Goal: Transaction & Acquisition: Download file/media

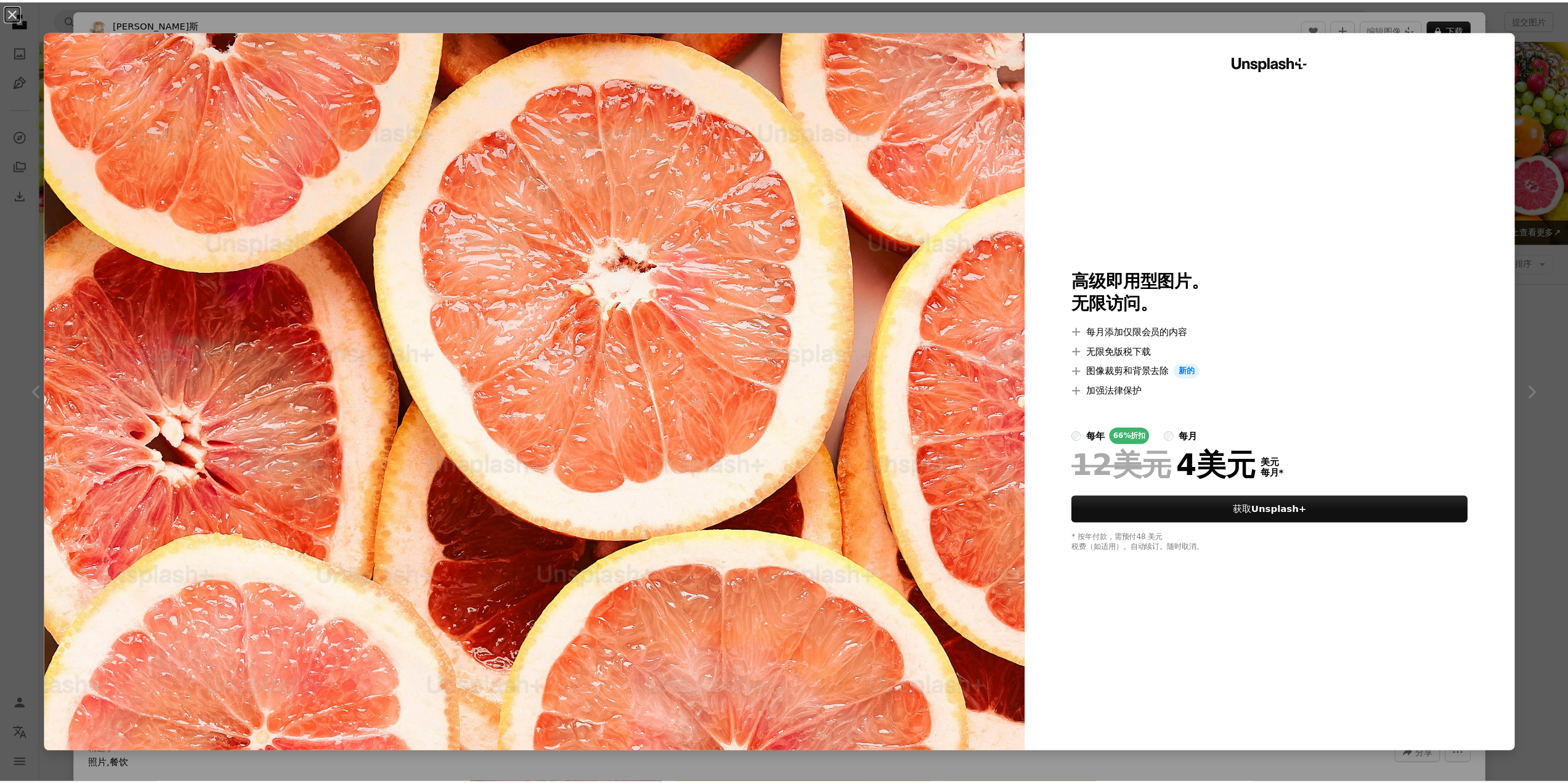
scroll to position [5176, 0]
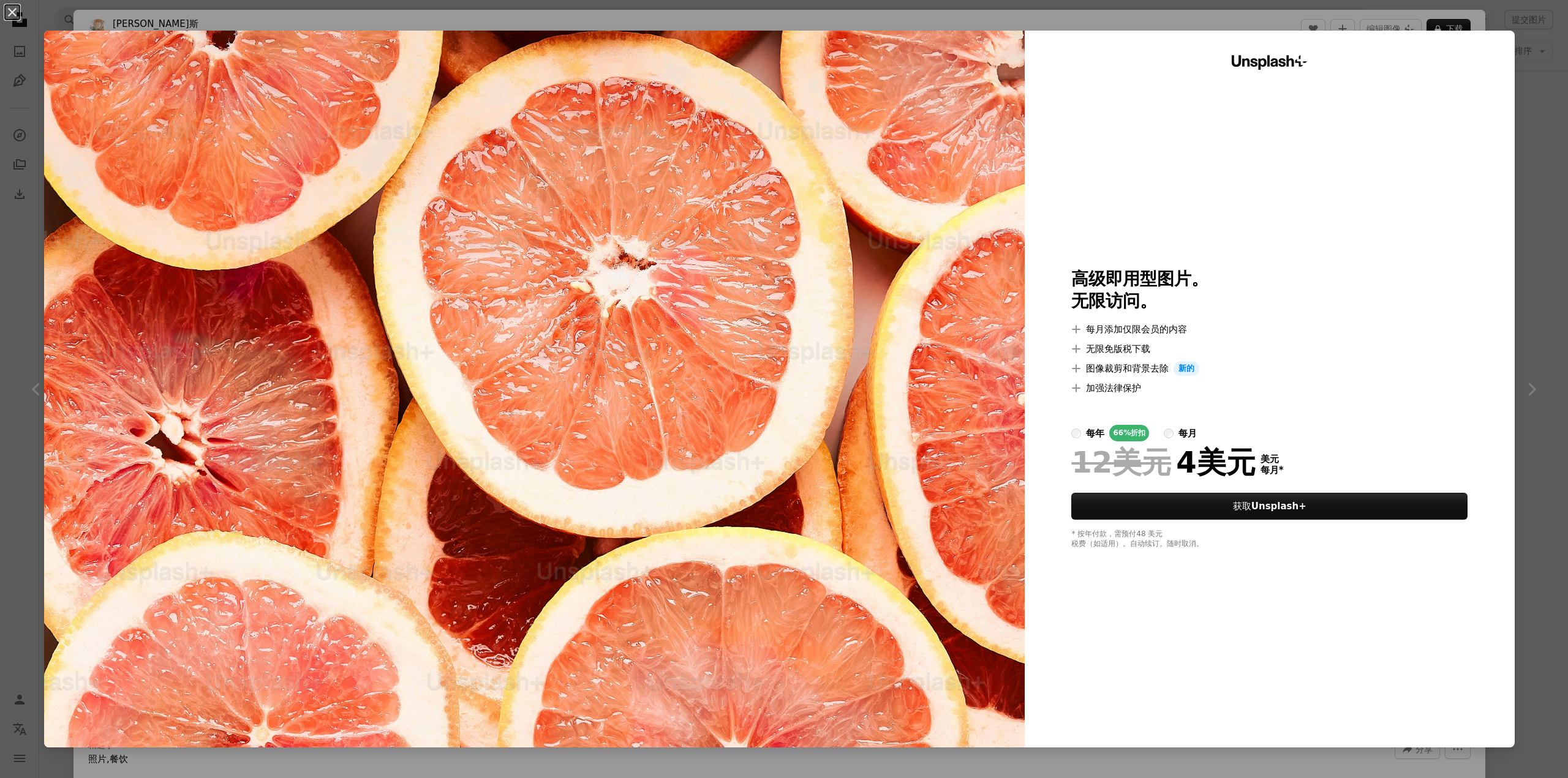
click at [1522, 26] on div "An X shape Unsplash+ 高级即用型图片。 无限访问。 A plus sign 每月添加仅限会员的内容 A plus sign 无限免版税下载…" at bounding box center [784, 389] width 1568 height 778
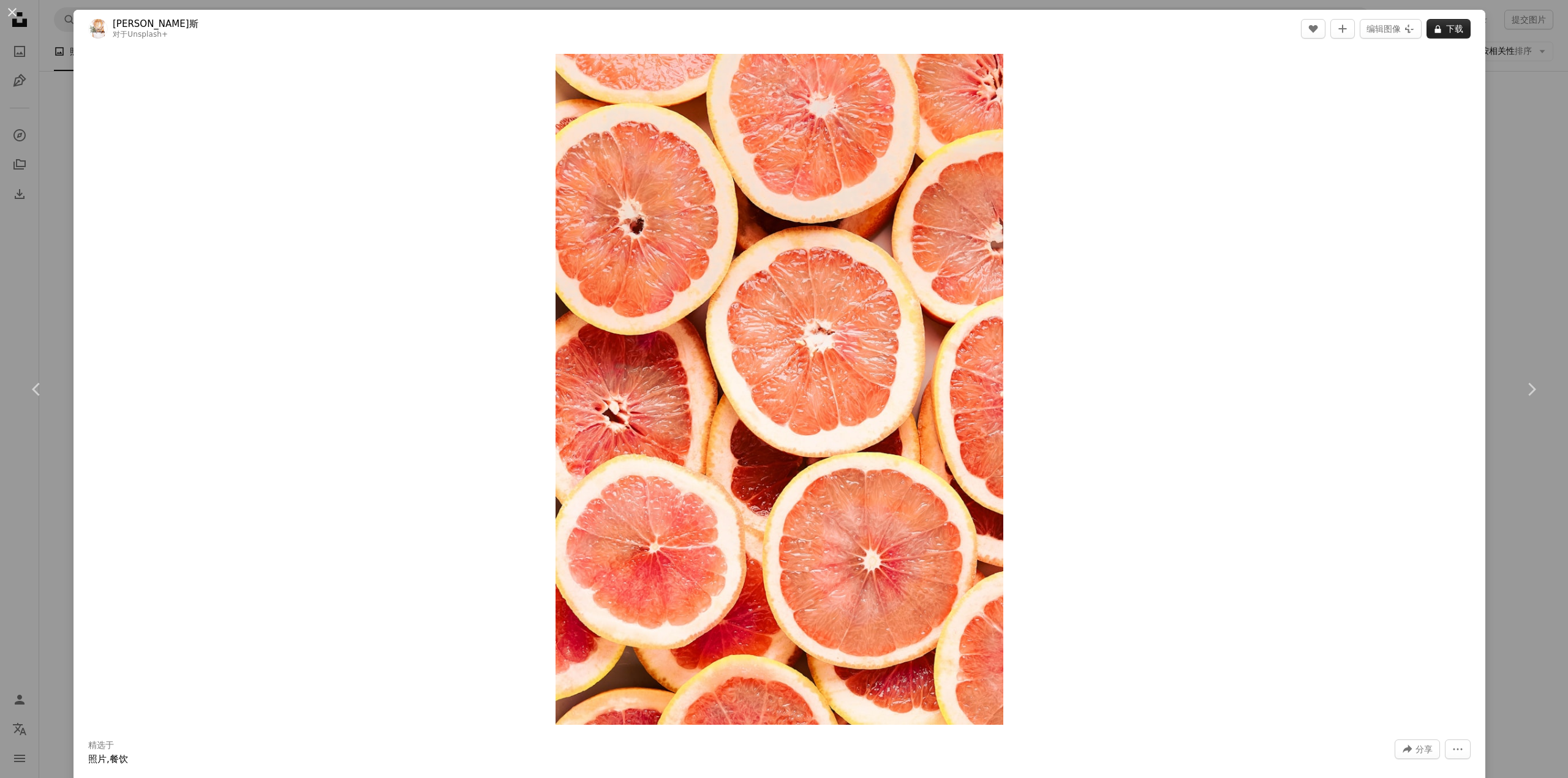
click at [1433, 28] on icon "A lock" at bounding box center [1438, 29] width 9 height 9
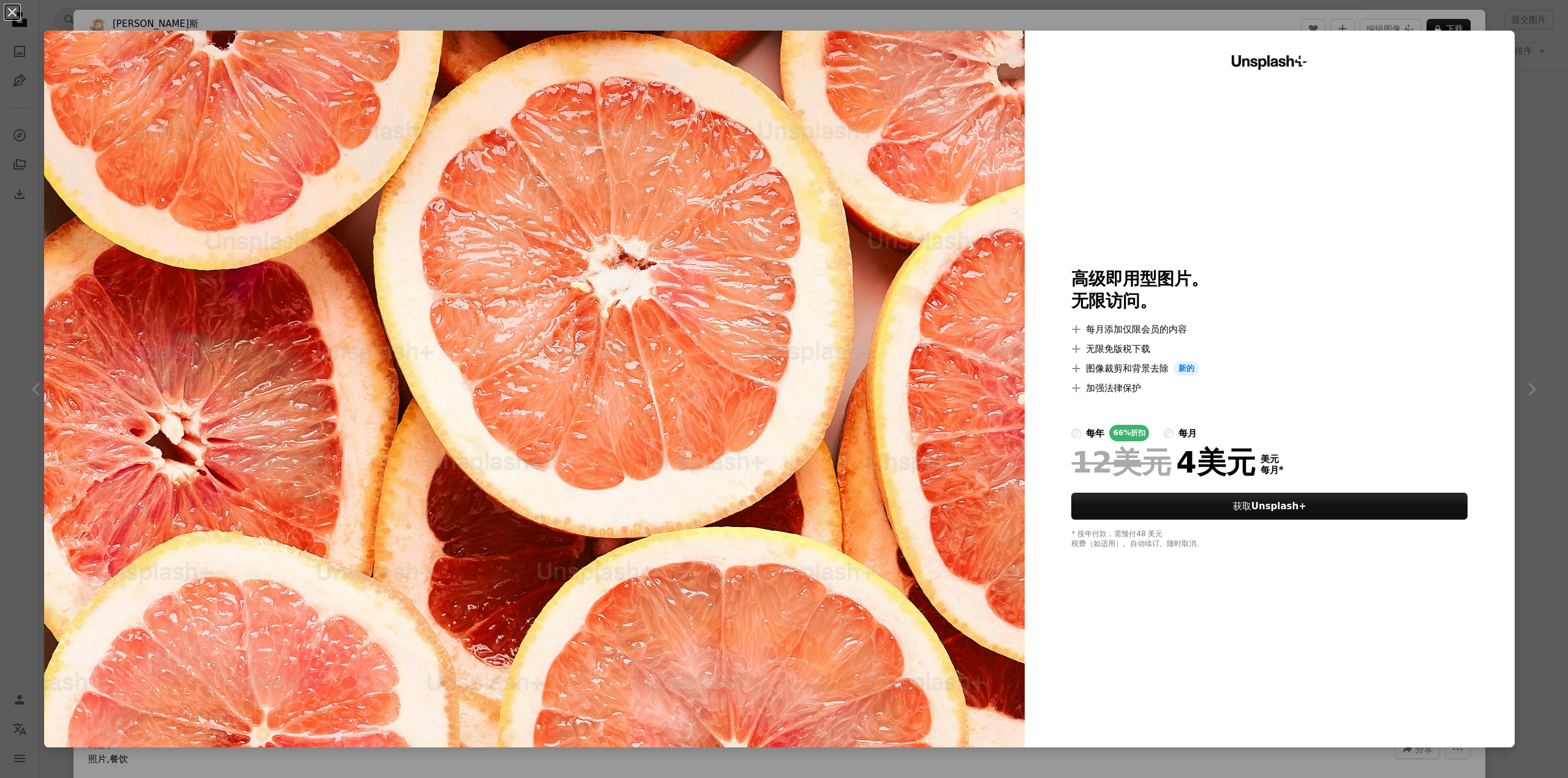
click at [1448, 23] on div "An X shape Unsplash+ 高级即用型图片。 无限访问。 A plus sign 每月添加仅限会员的内容 A plus sign 无限免版税下载…" at bounding box center [784, 389] width 1568 height 778
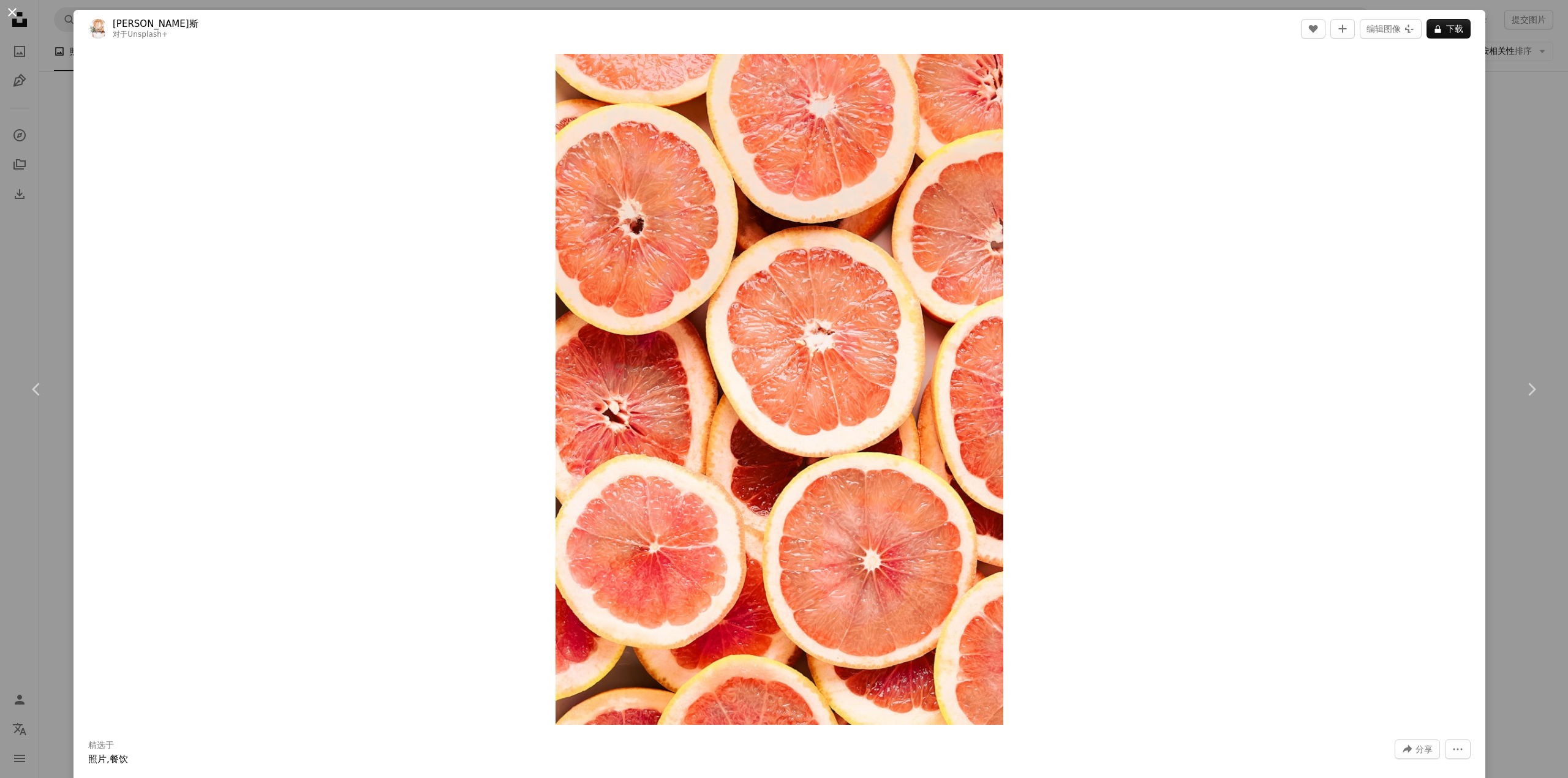
click at [9, 5] on button "An X shape" at bounding box center [12, 12] width 15 height 15
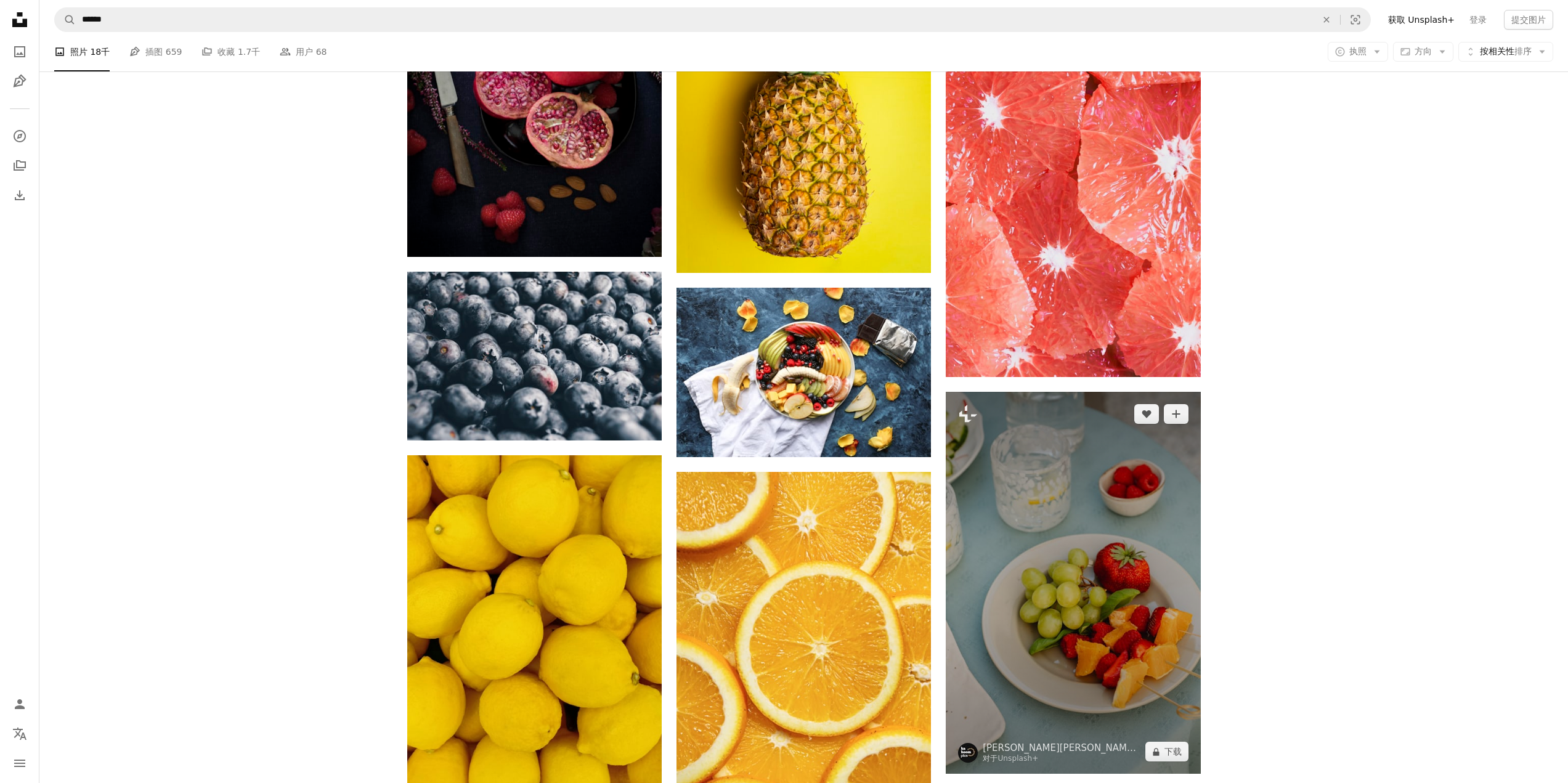
scroll to position [5115, 0]
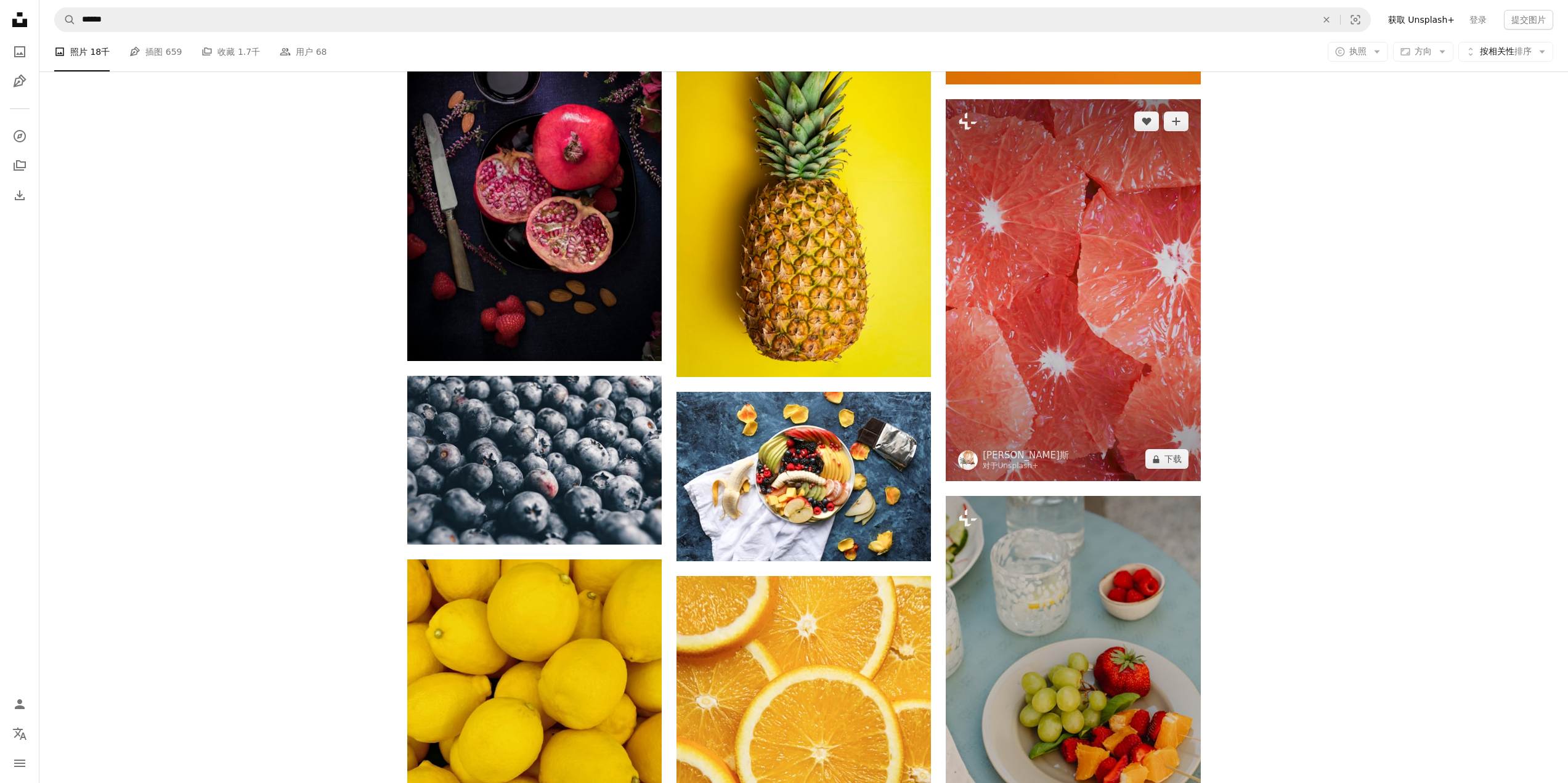
click at [1053, 321] on img at bounding box center [1073, 290] width 254 height 382
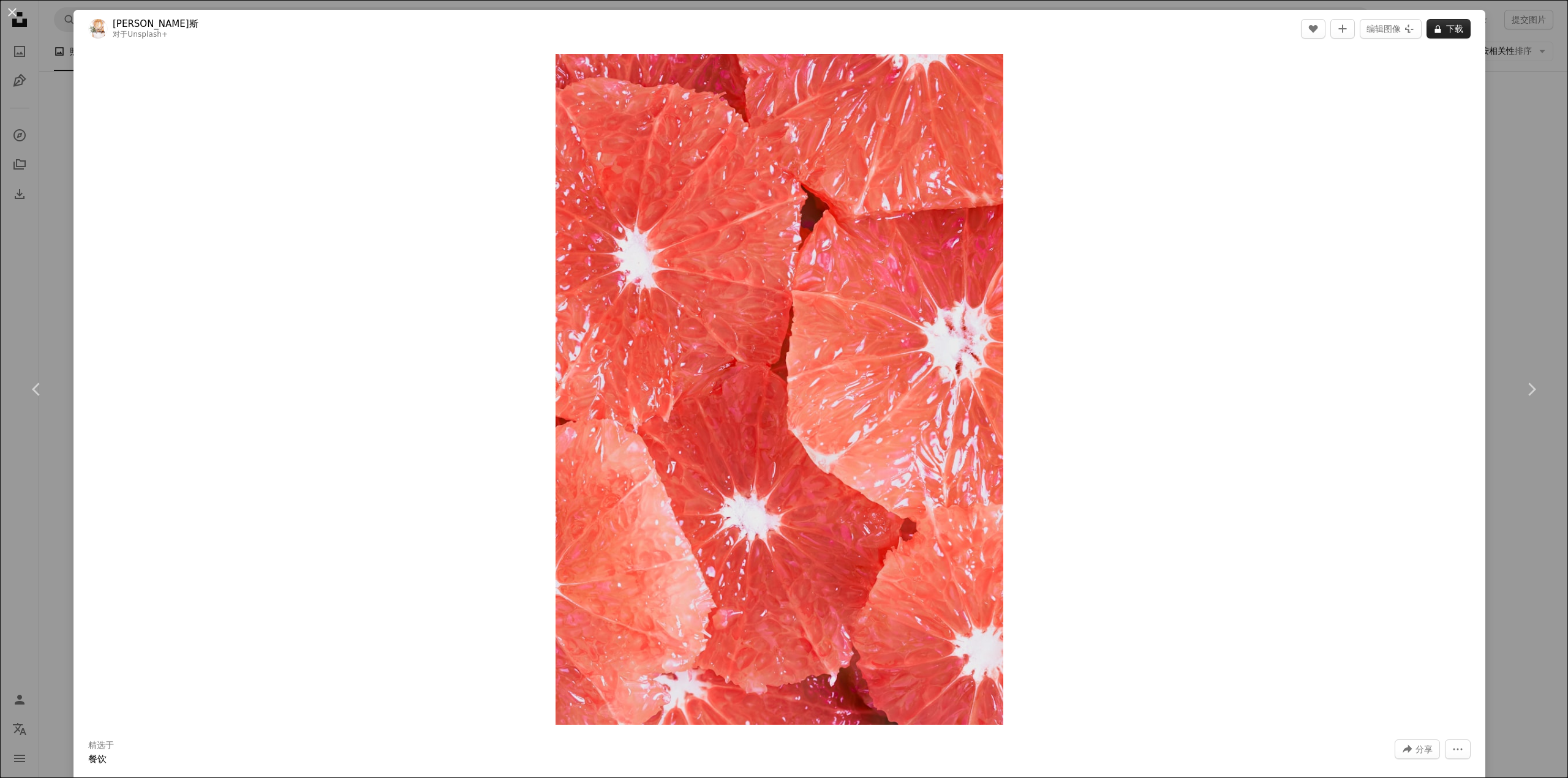
click at [1446, 30] on font "下载" at bounding box center [1454, 29] width 17 height 10
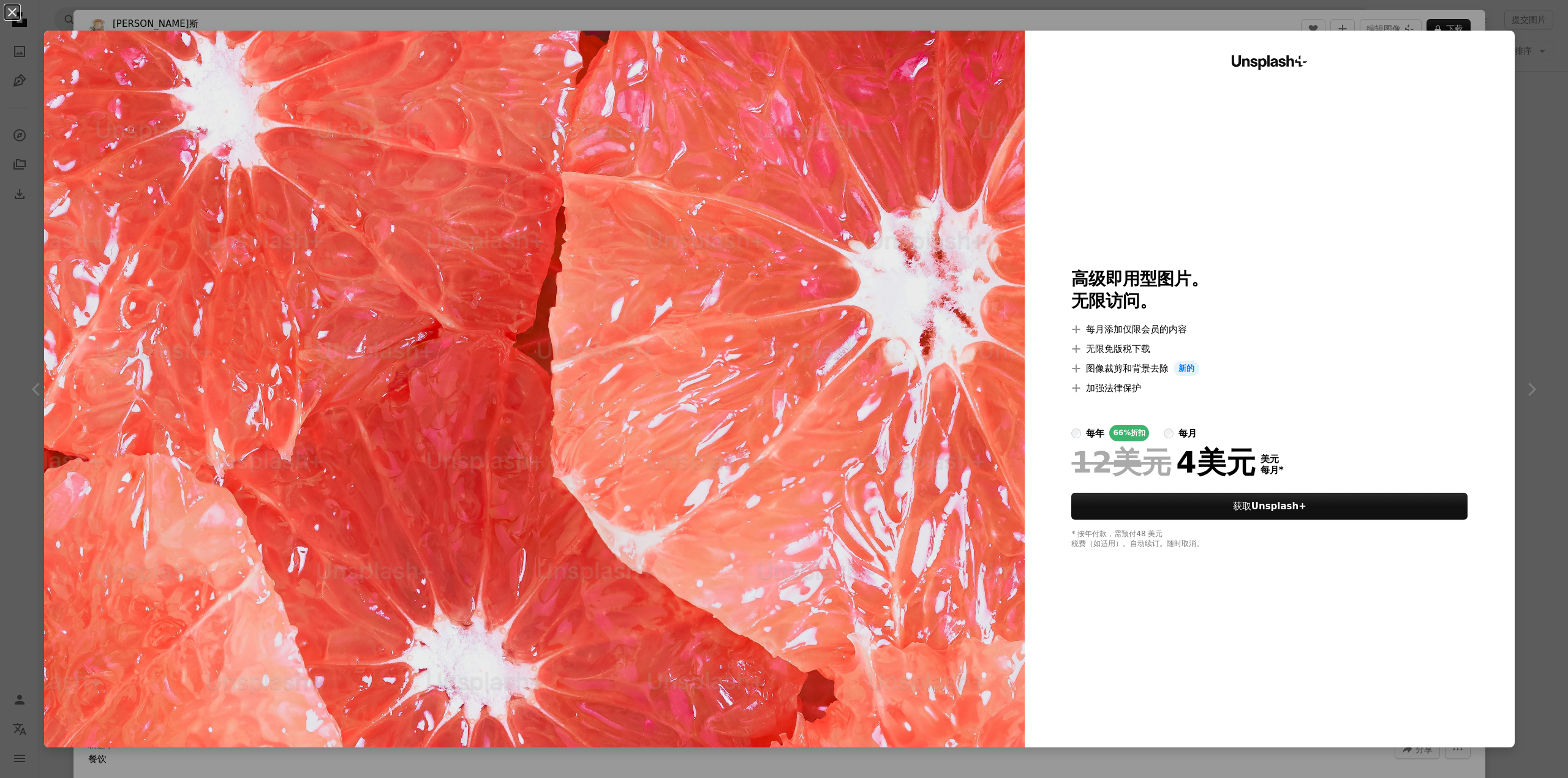
click at [1536, 22] on div "An X shape Unsplash+ 高级即用型图片。 无限访问。 A plus sign 每月添加仅限会员的内容 A plus sign 无限免版税下载…" at bounding box center [784, 389] width 1568 height 778
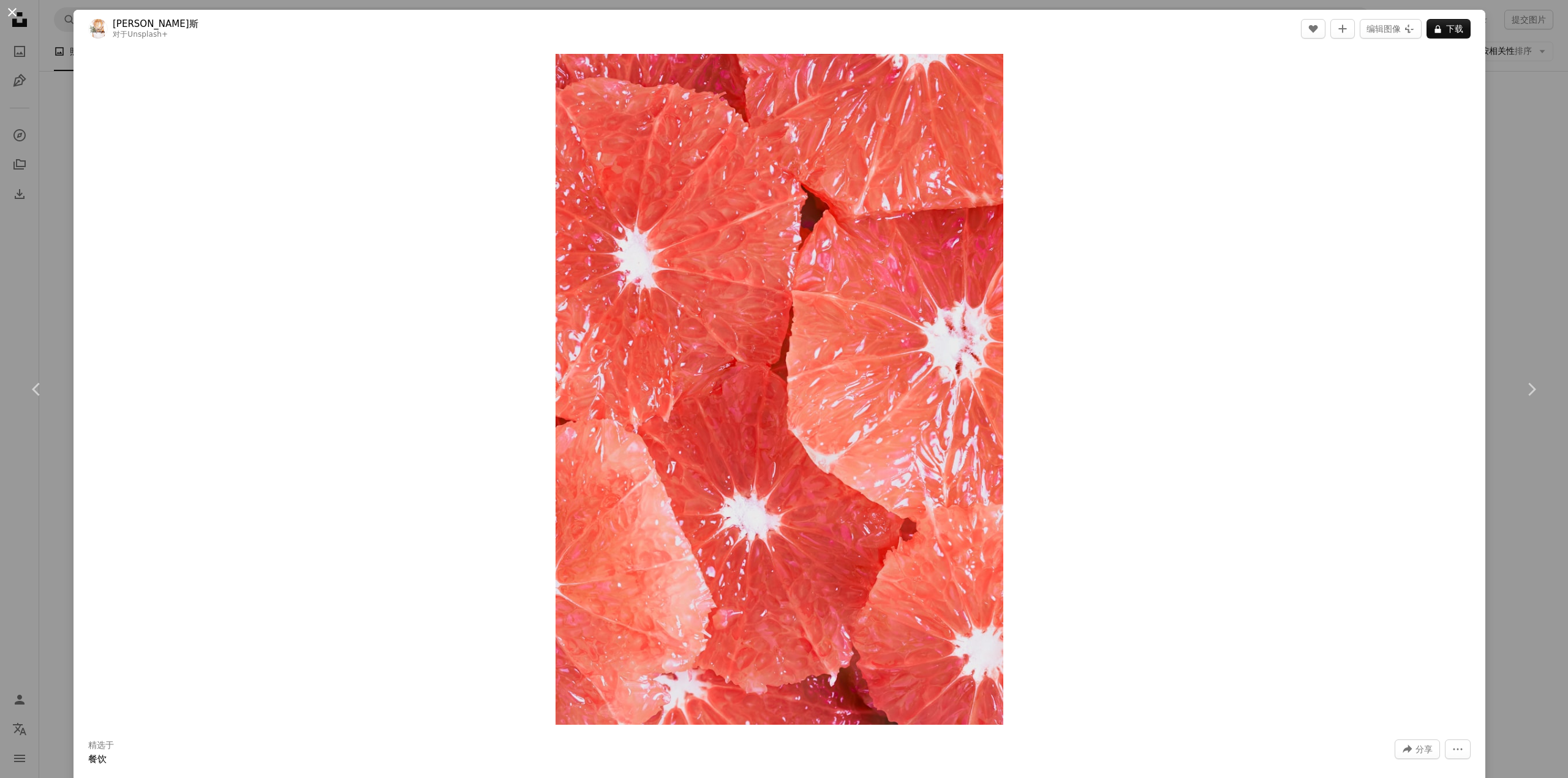
click at [6, 9] on button "An X shape" at bounding box center [12, 12] width 15 height 15
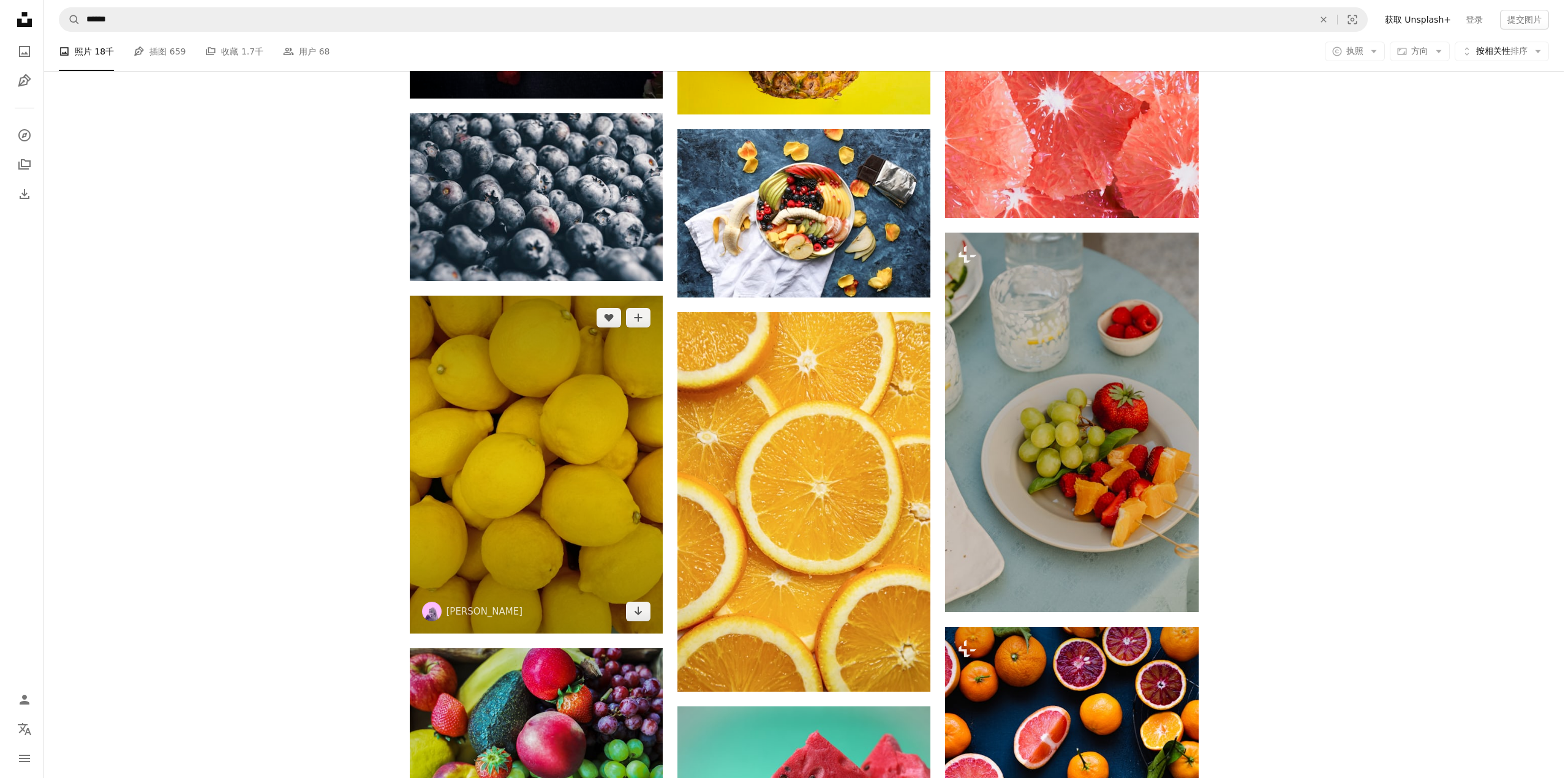
scroll to position [5511, 0]
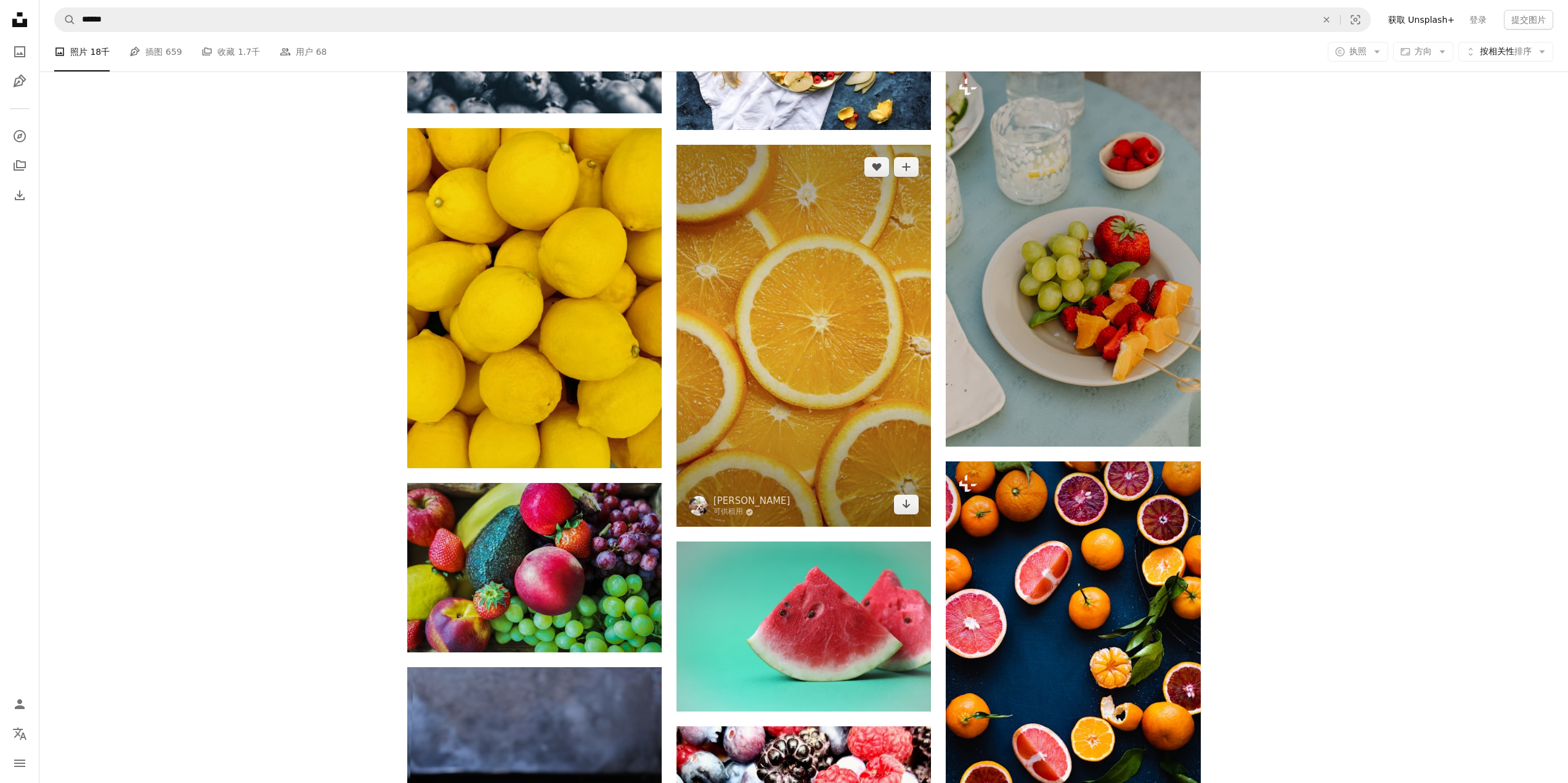
click at [838, 402] on img at bounding box center [804, 336] width 254 height 382
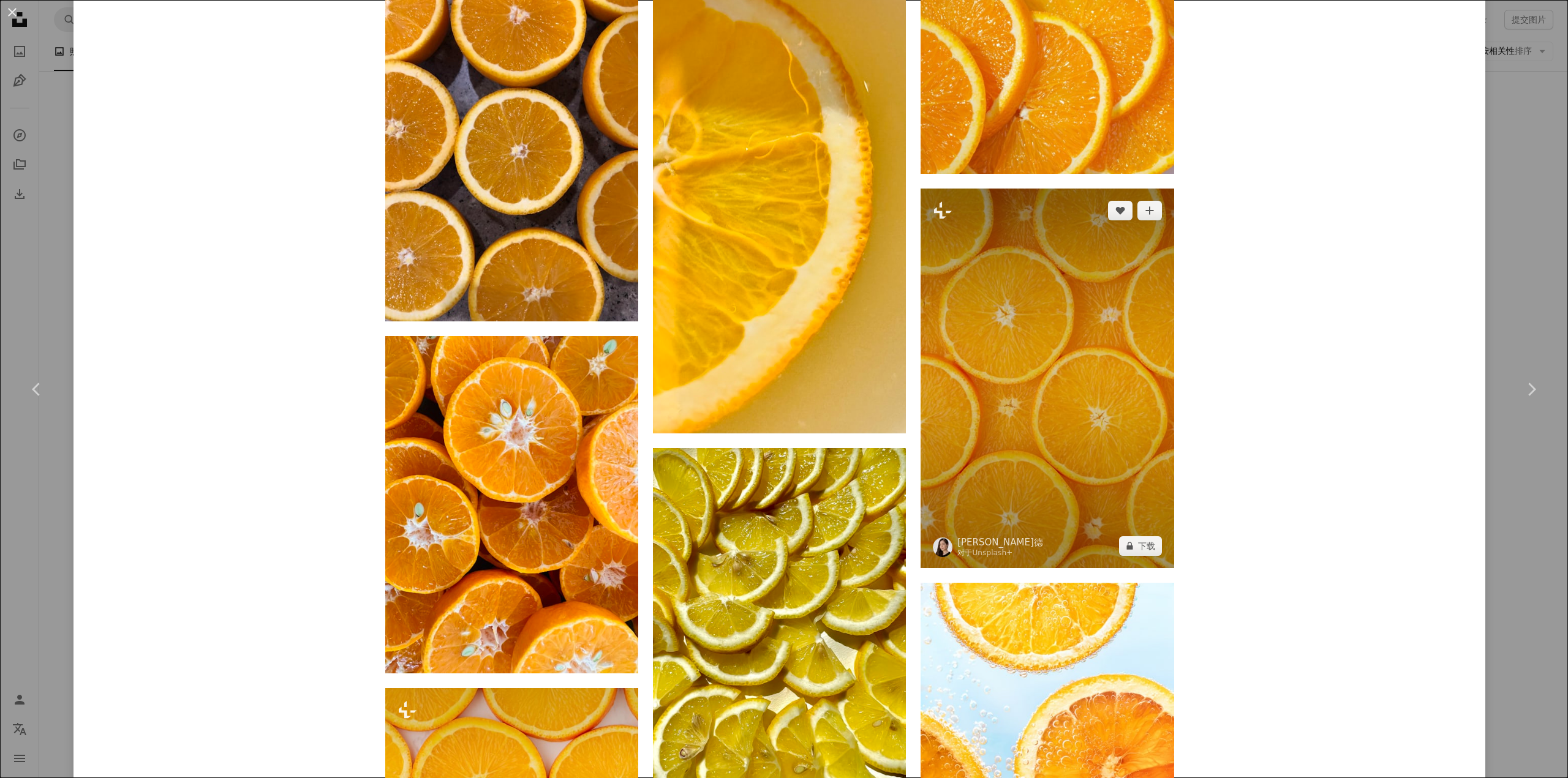
scroll to position [1286, 0]
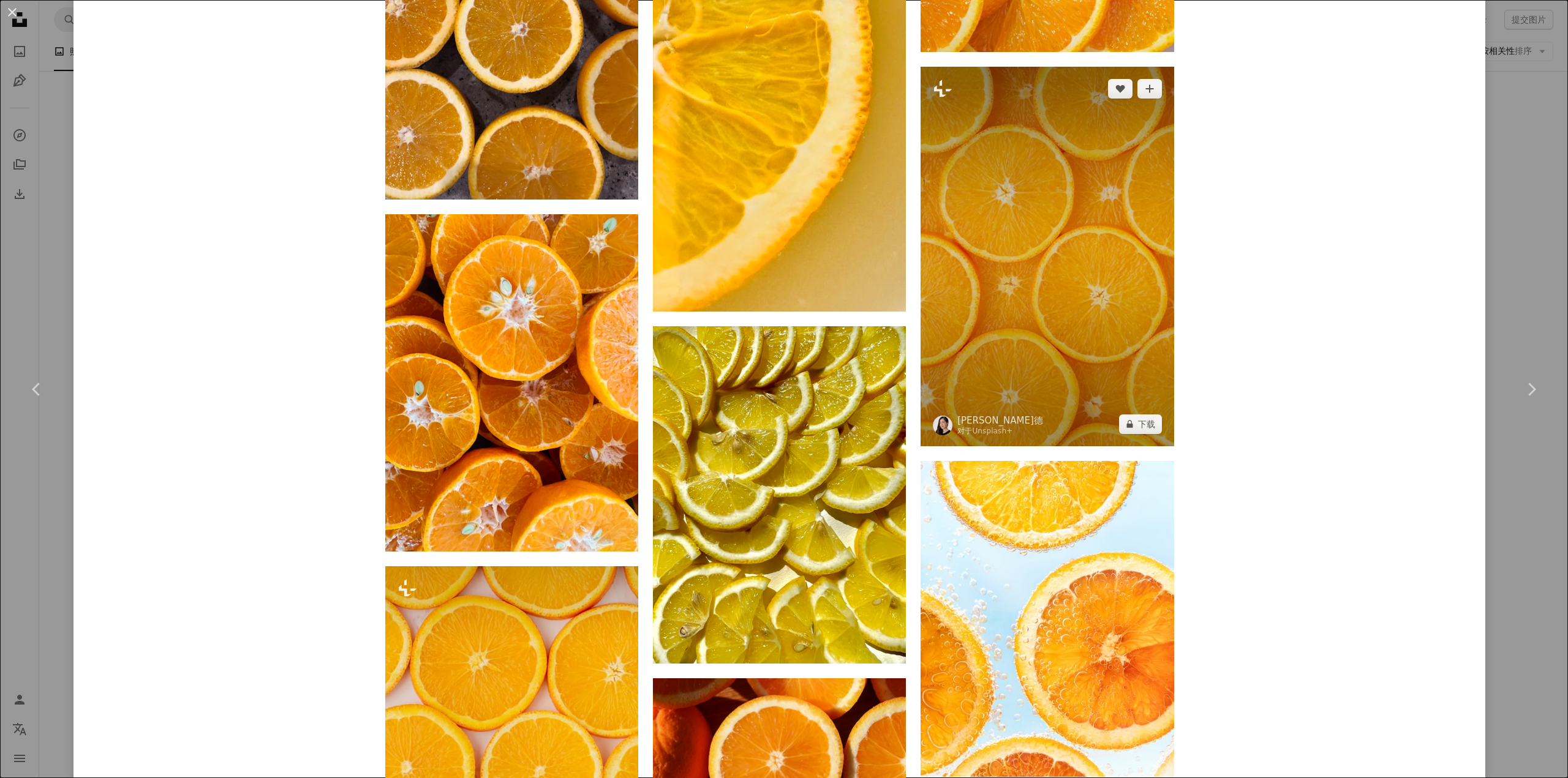
click at [1005, 311] on img at bounding box center [1047, 256] width 253 height 380
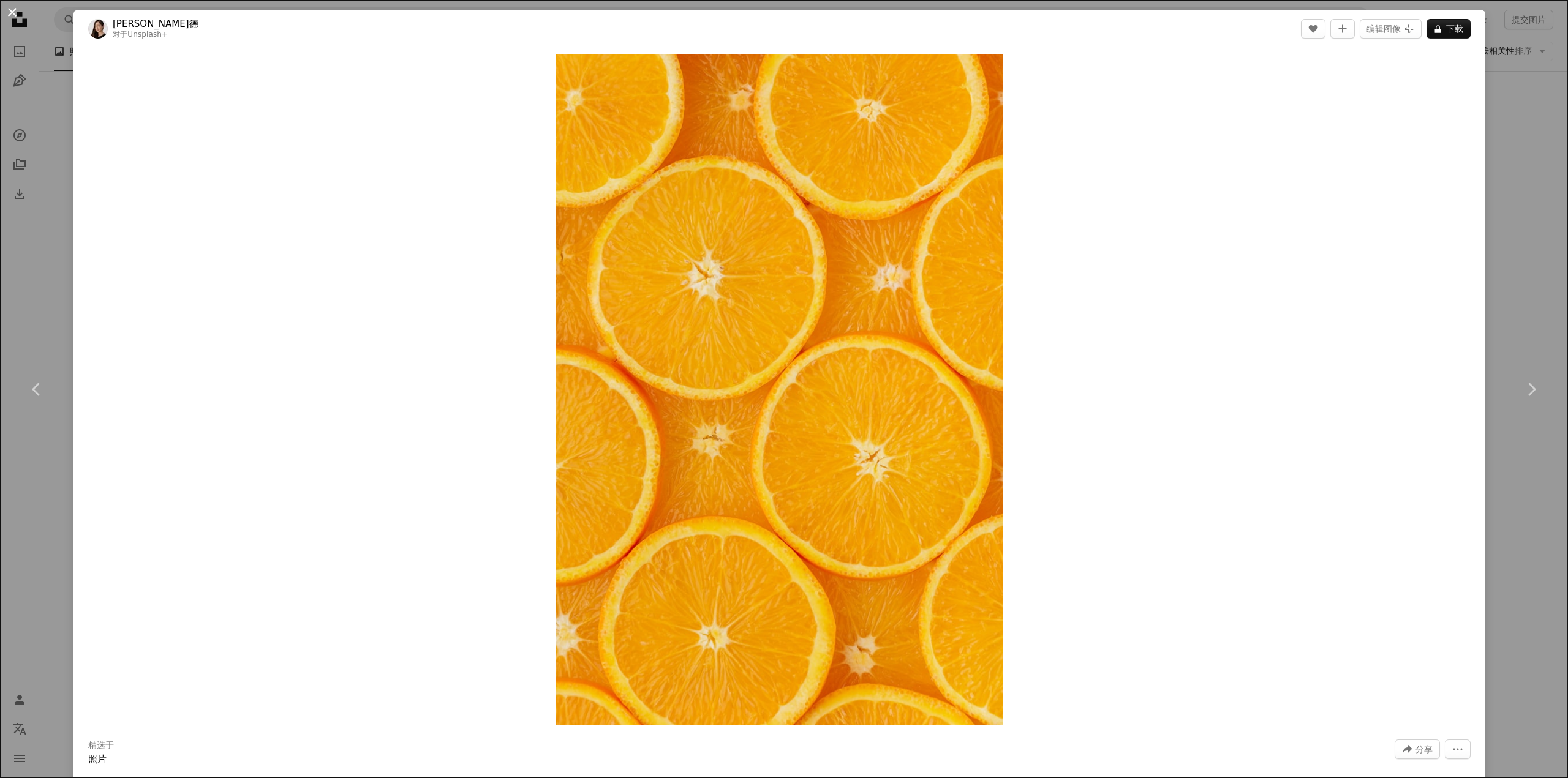
click at [12, 9] on button "An X shape" at bounding box center [12, 12] width 15 height 15
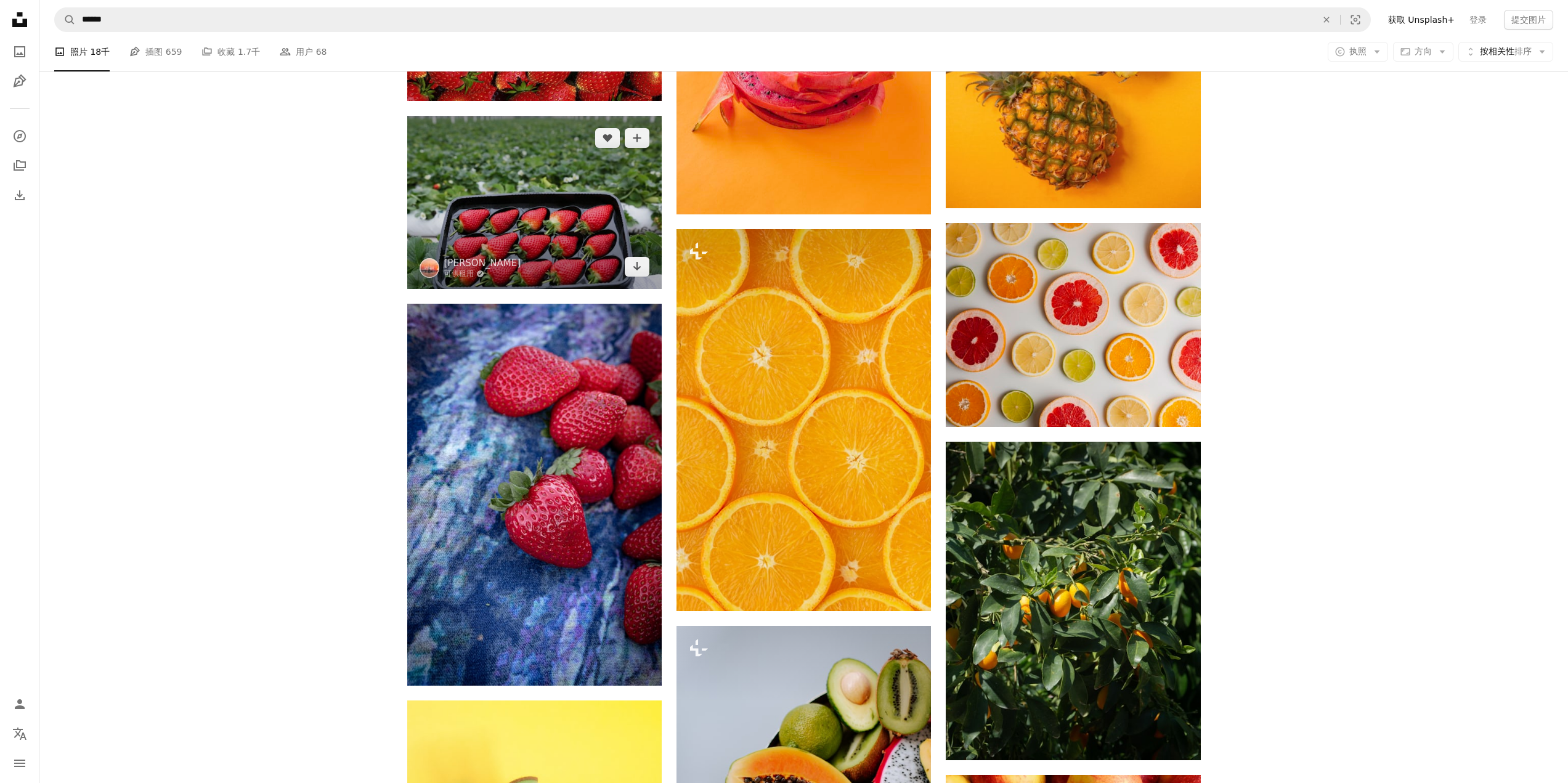
scroll to position [19842, 0]
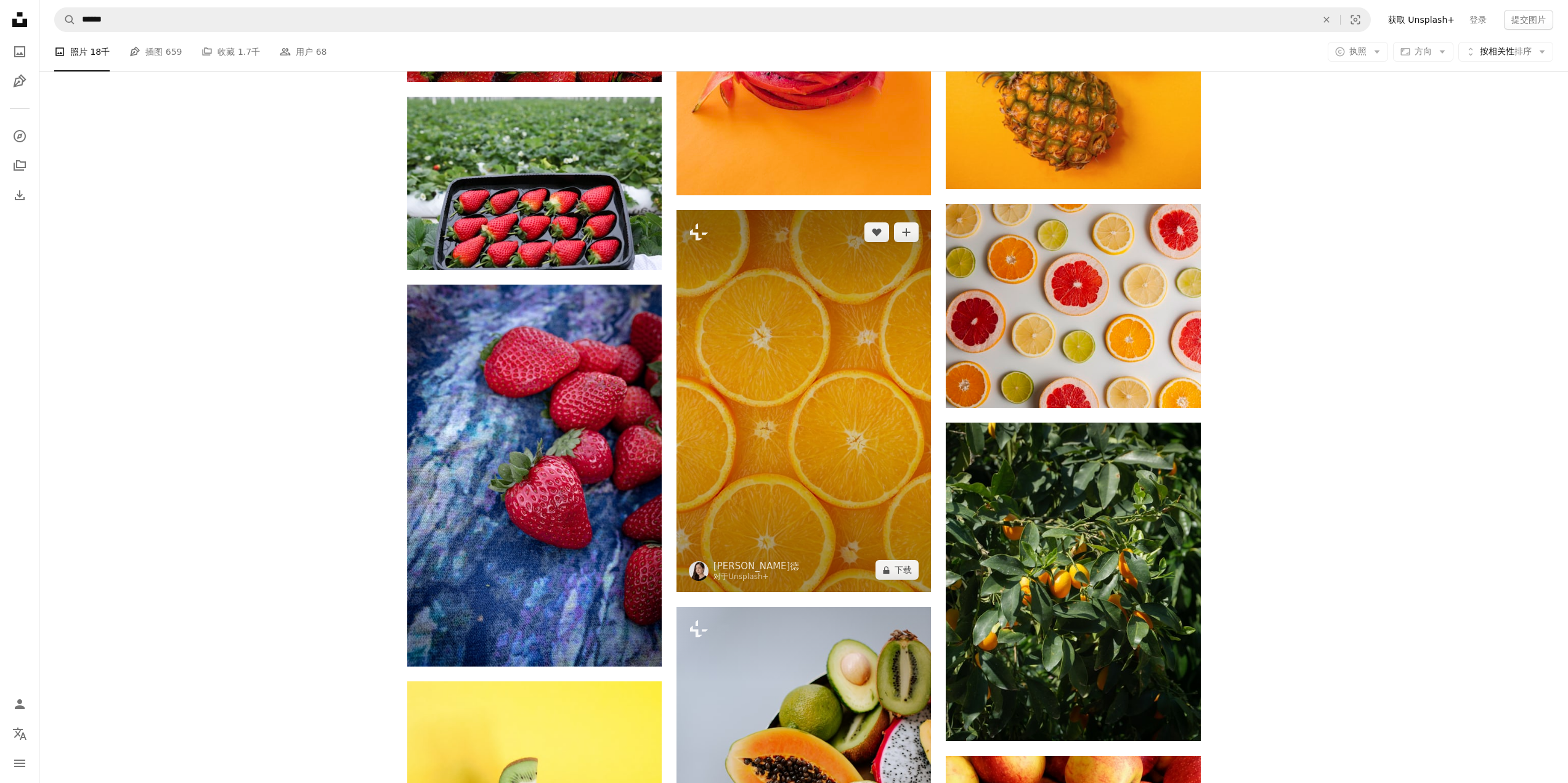
click at [798, 411] on img at bounding box center [804, 401] width 254 height 382
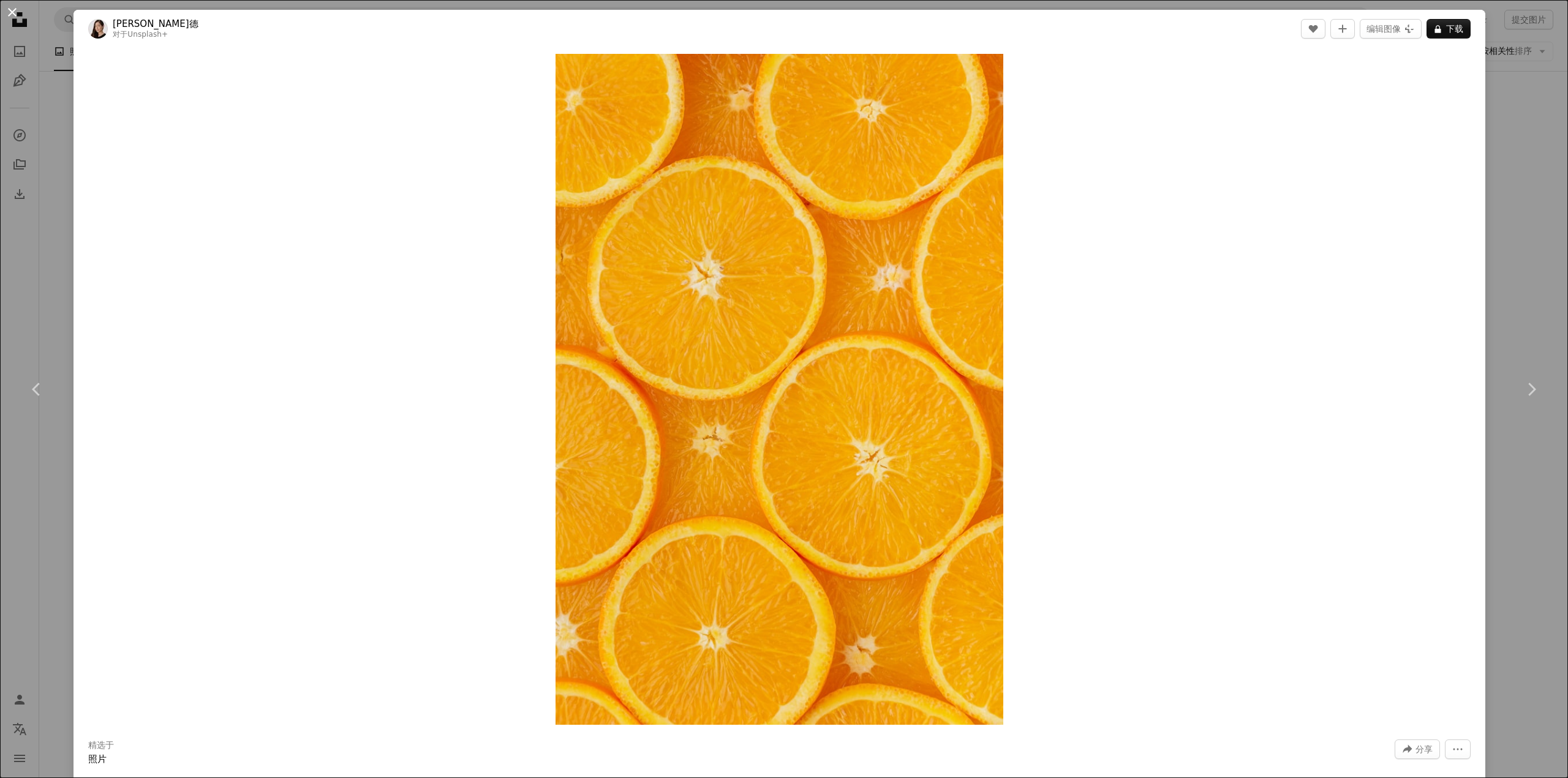
click at [8, 13] on button "An X shape" at bounding box center [12, 12] width 15 height 15
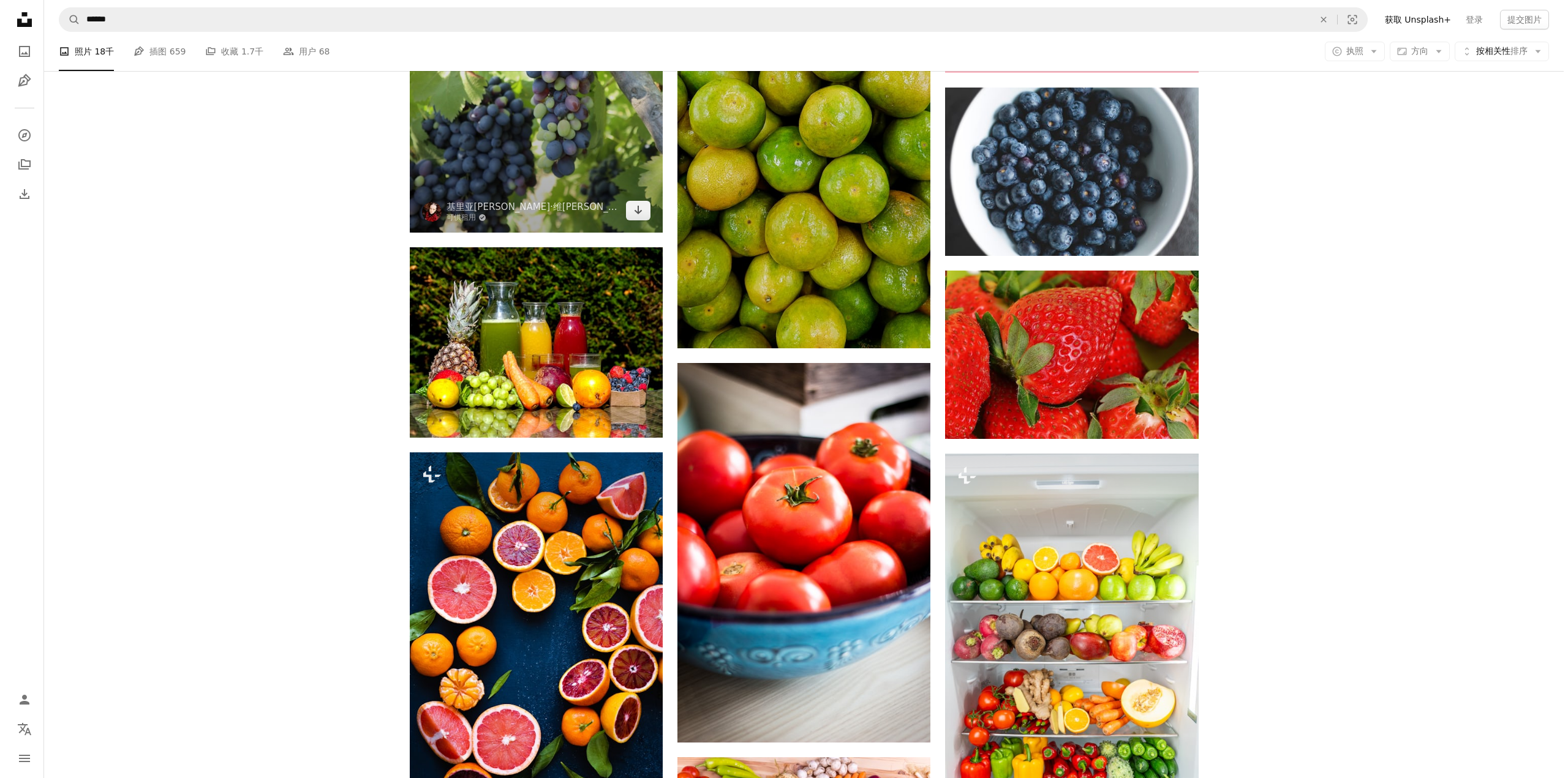
scroll to position [21614, 0]
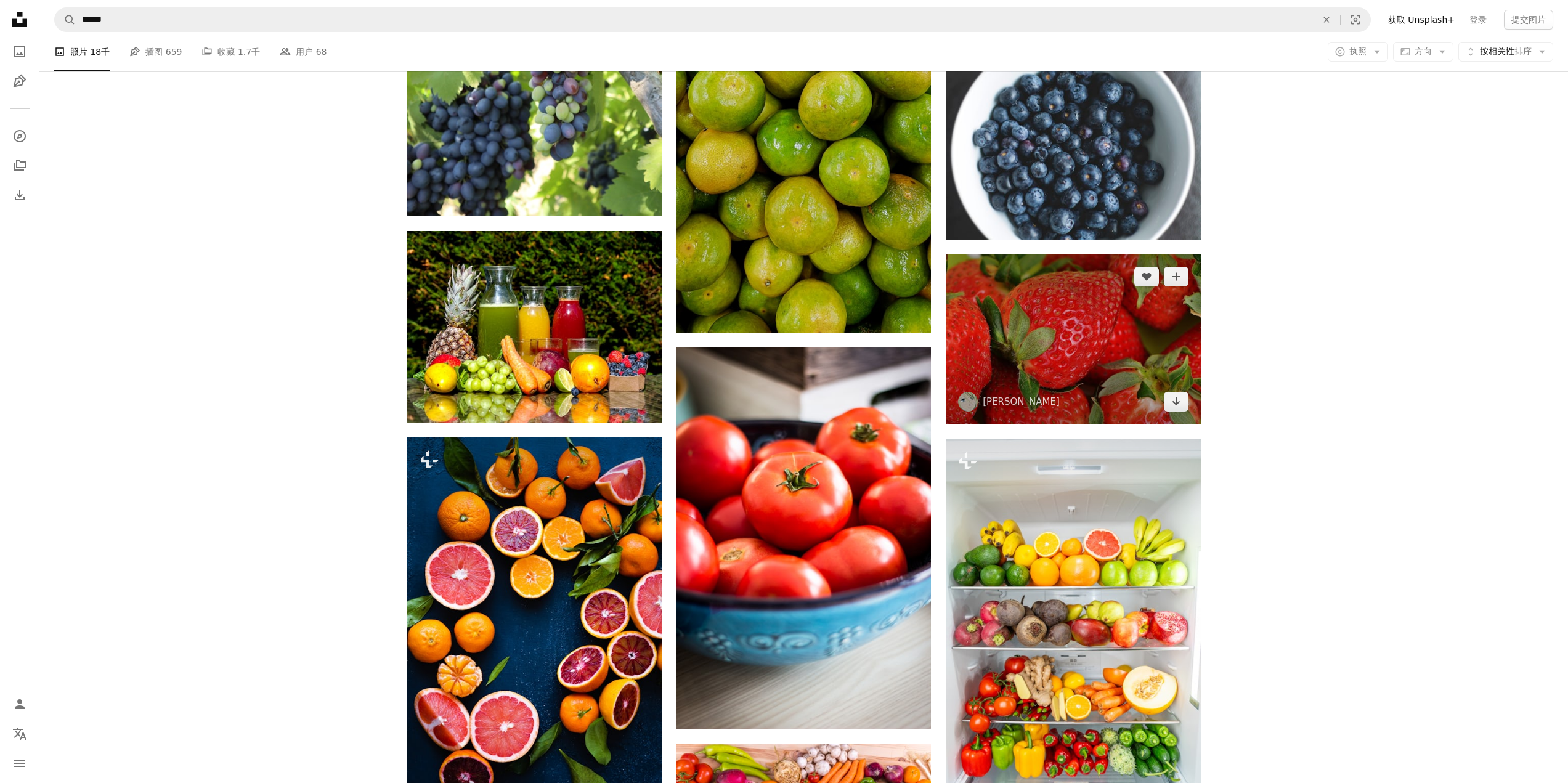
click at [1092, 337] on img at bounding box center [1073, 338] width 254 height 169
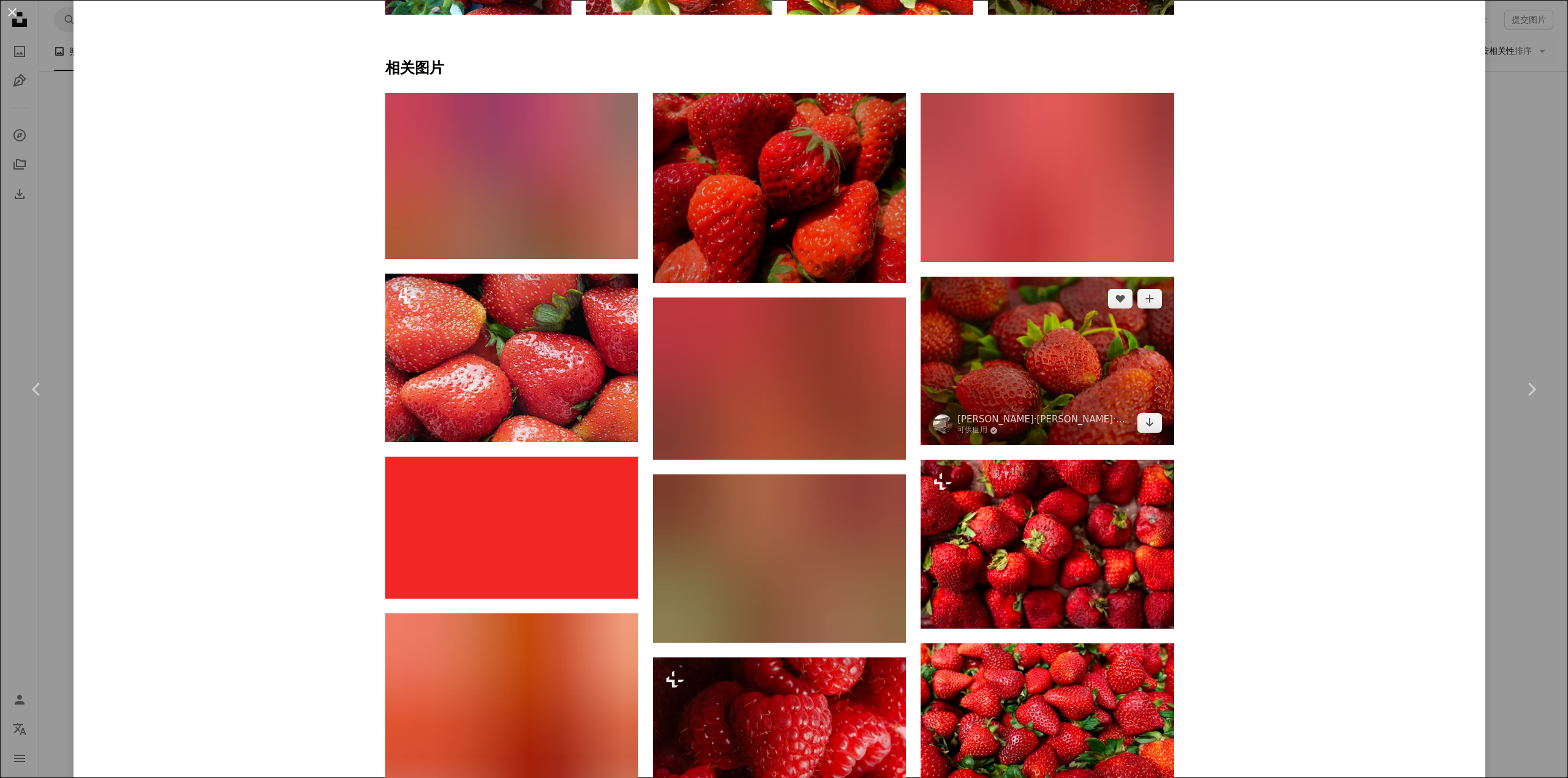
scroll to position [1041, 0]
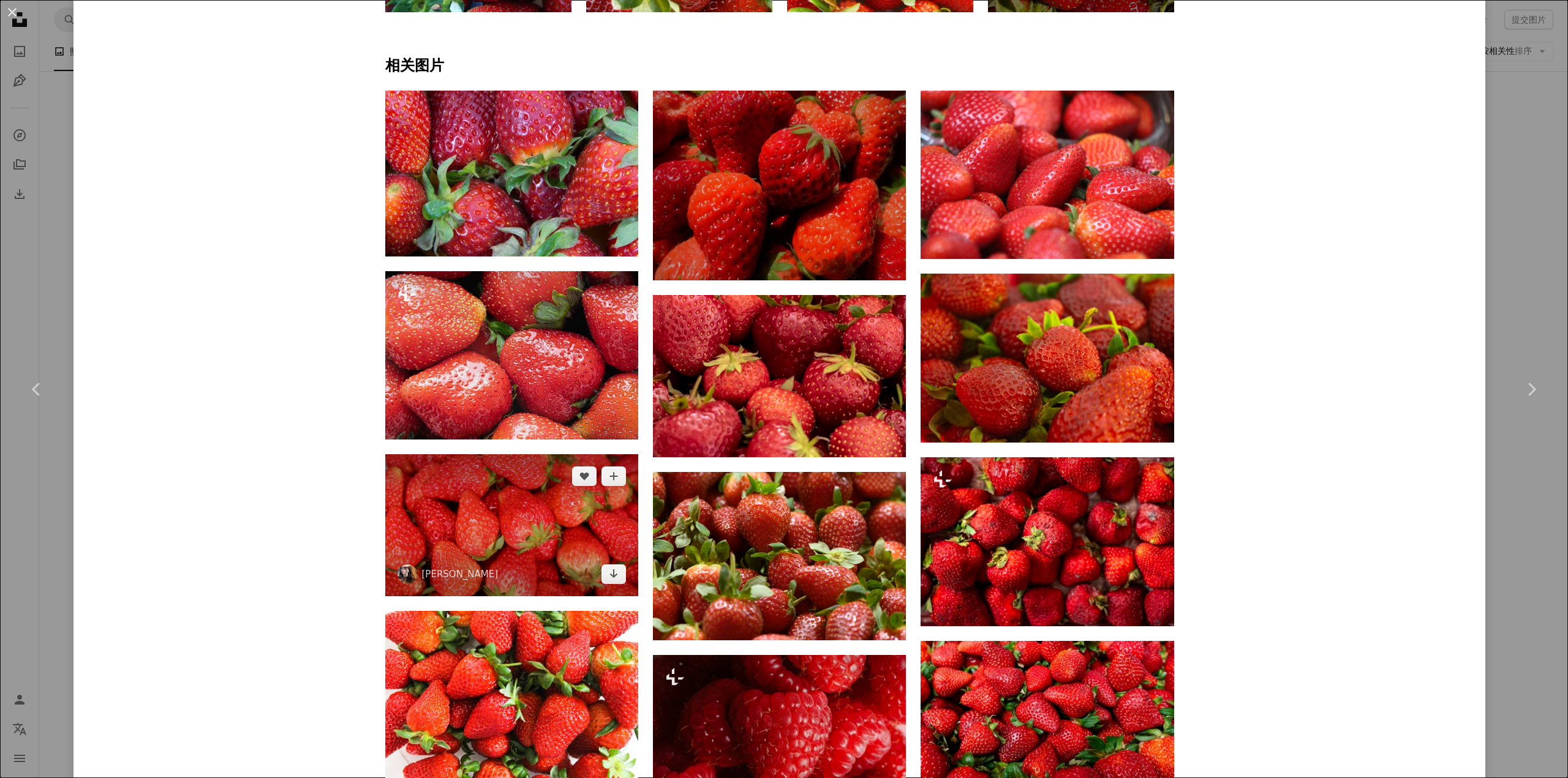
click at [513, 539] on img at bounding box center [512, 525] width 253 height 142
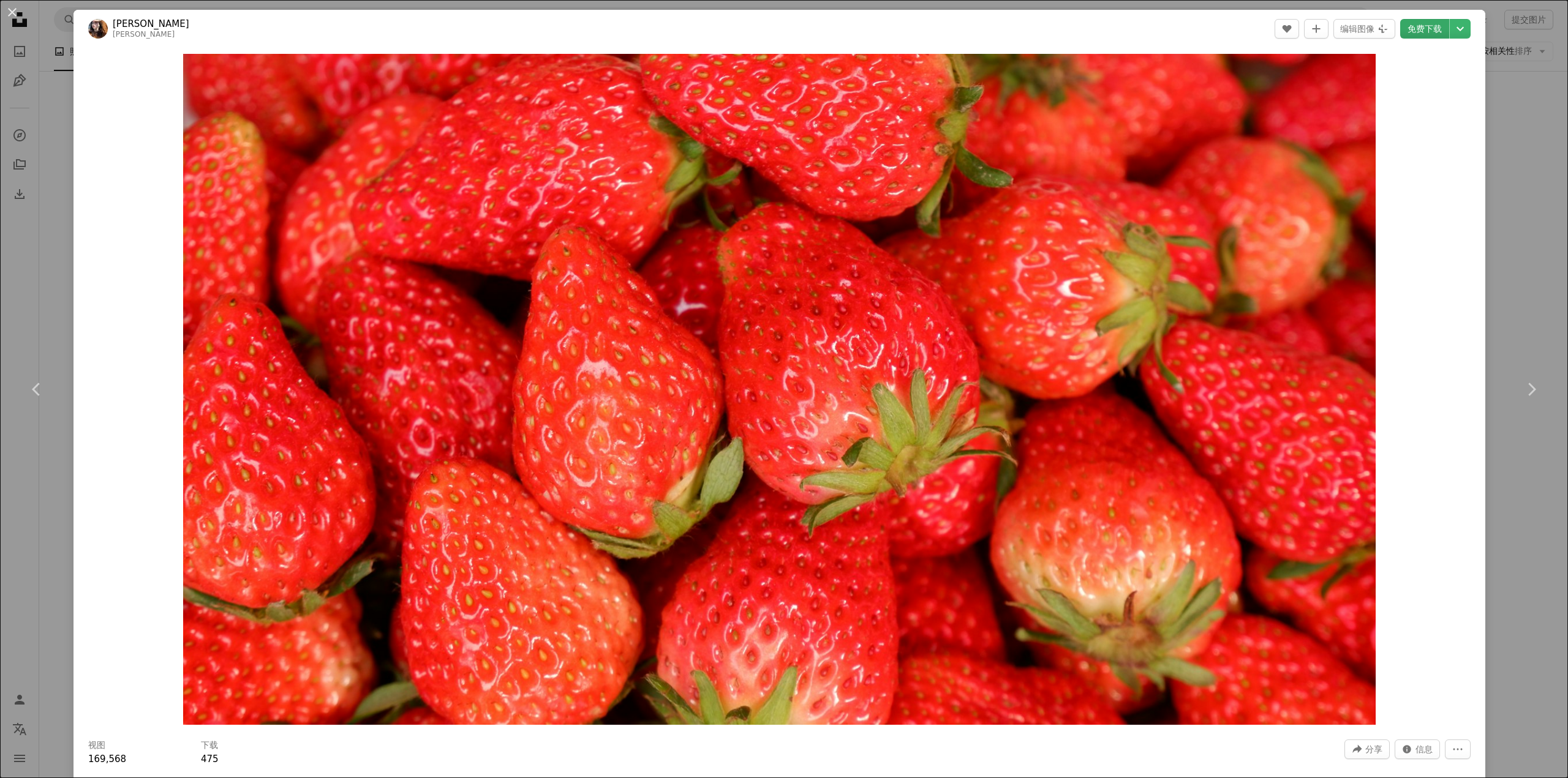
click at [1409, 32] on font "免费下载" at bounding box center [1424, 29] width 34 height 10
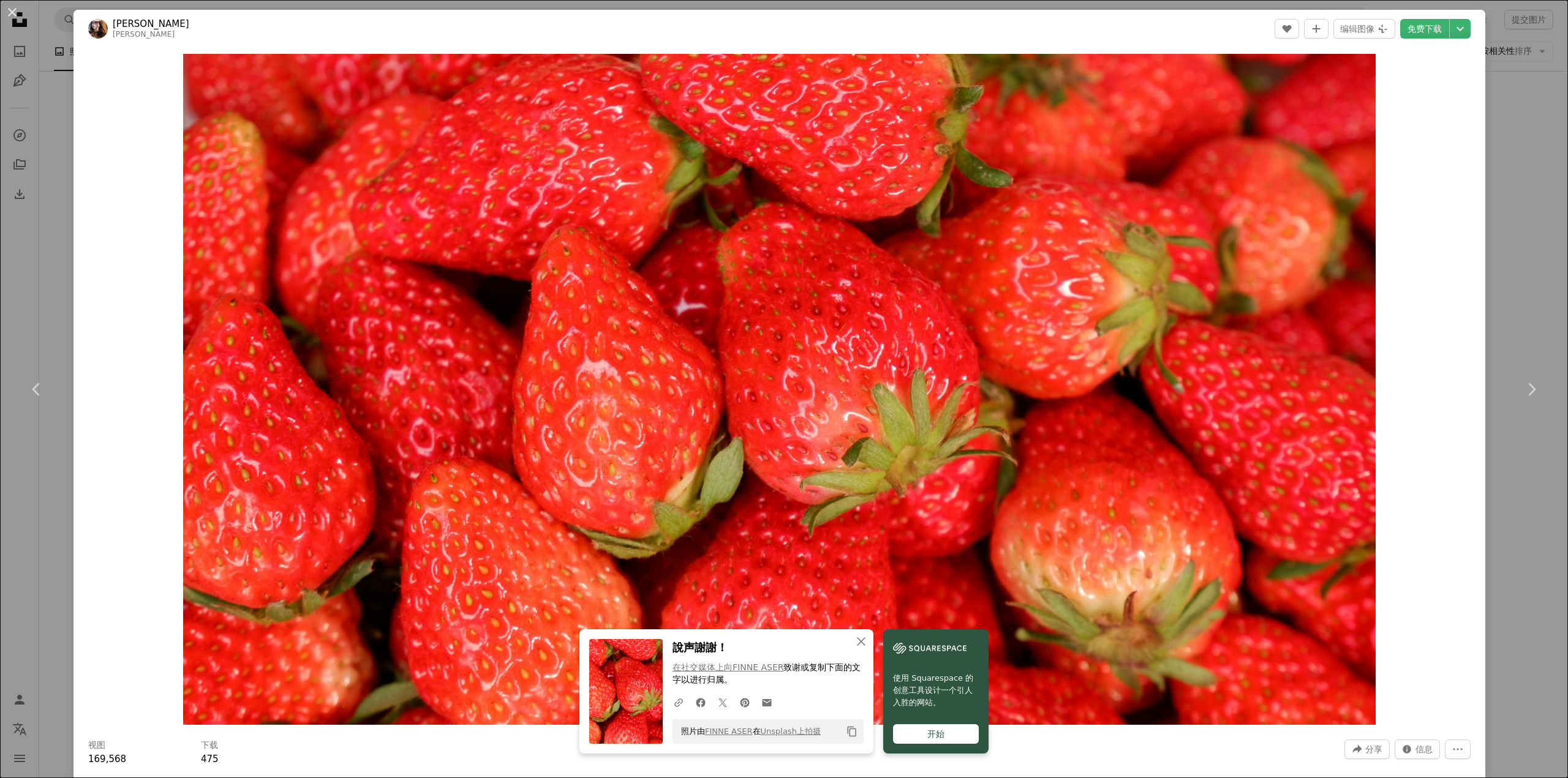
click at [11, 11] on button "An X shape" at bounding box center [12, 12] width 15 height 15
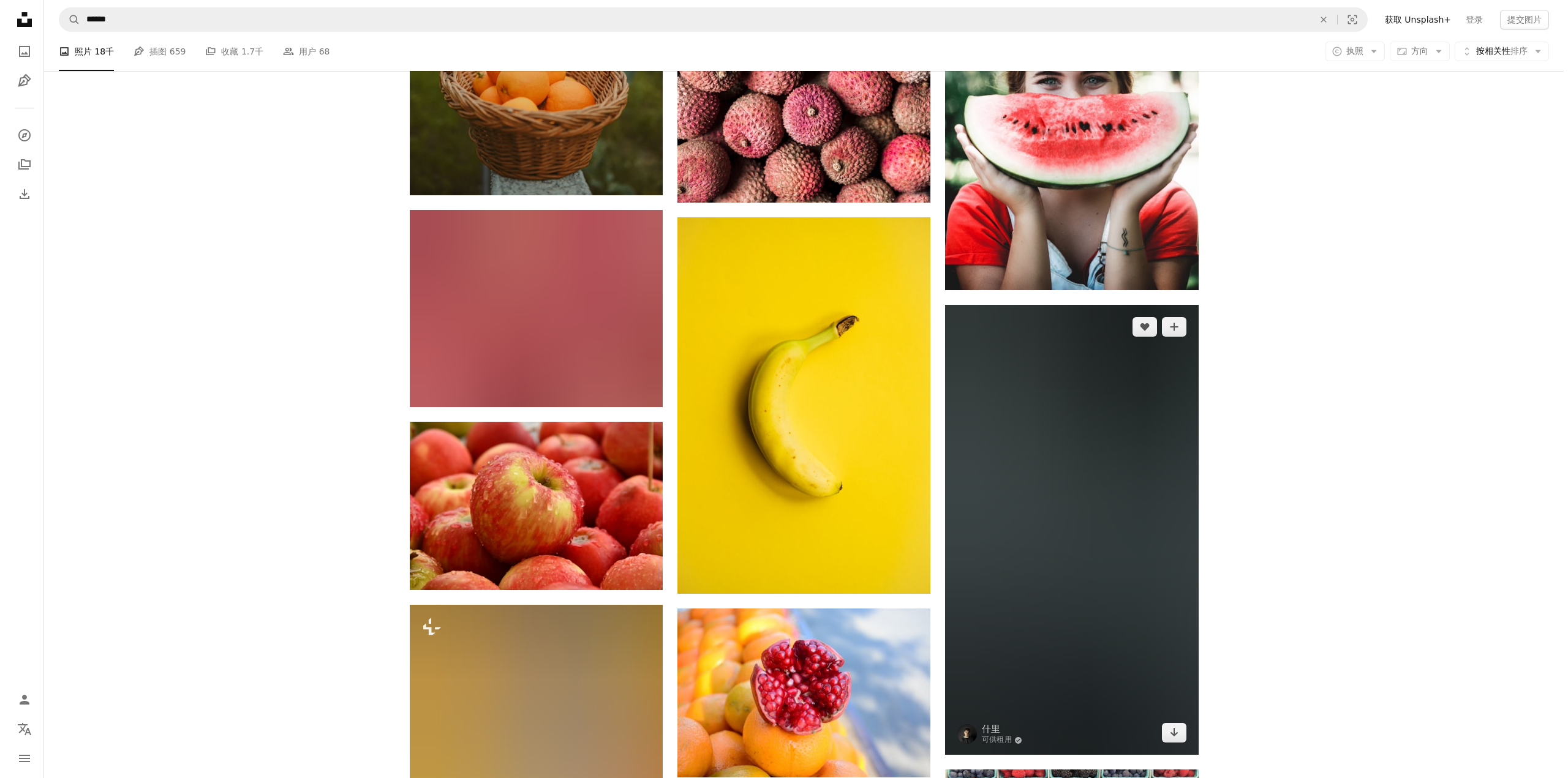
scroll to position [25165, 0]
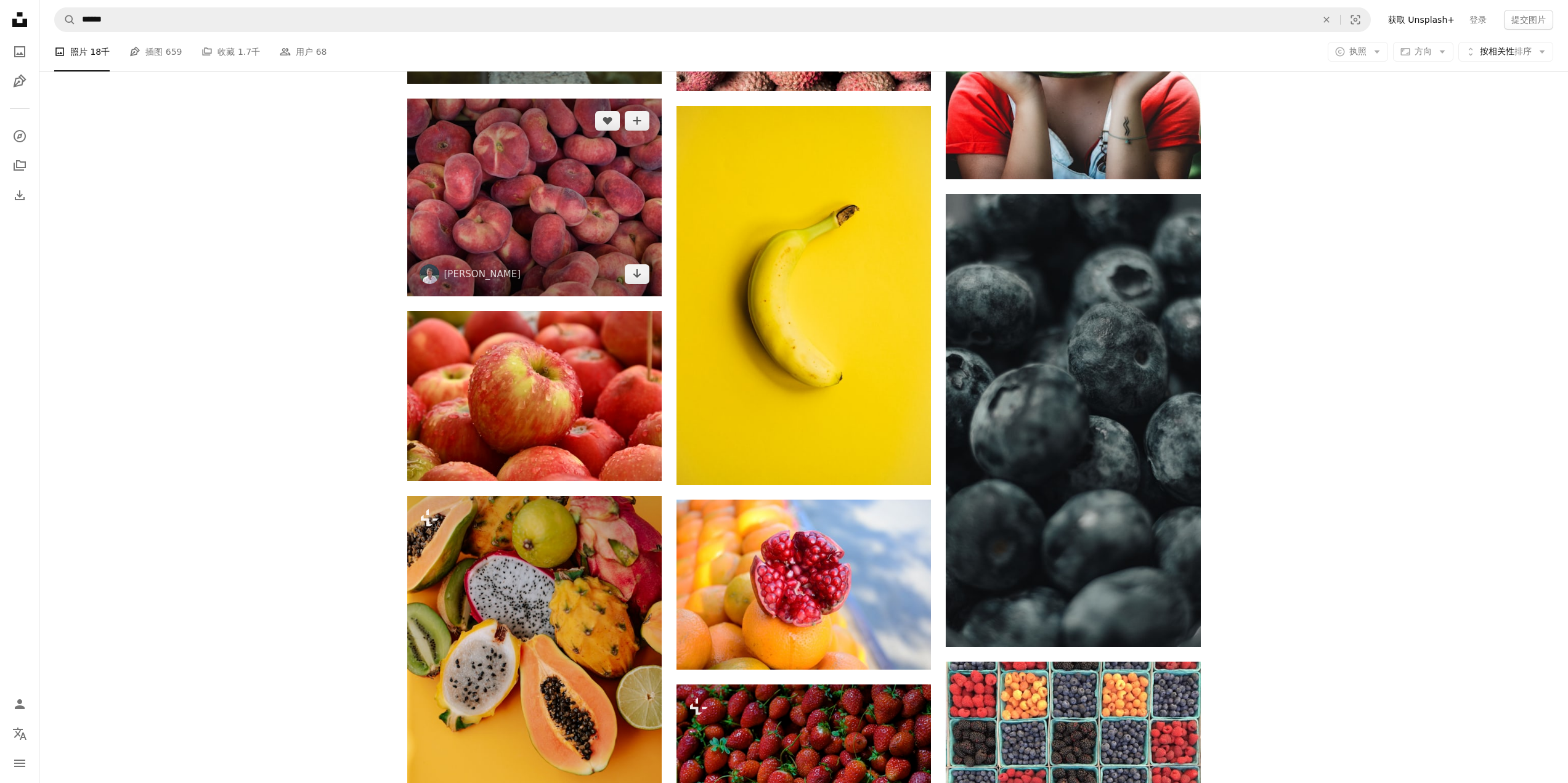
click at [458, 195] on img at bounding box center [535, 198] width 254 height 198
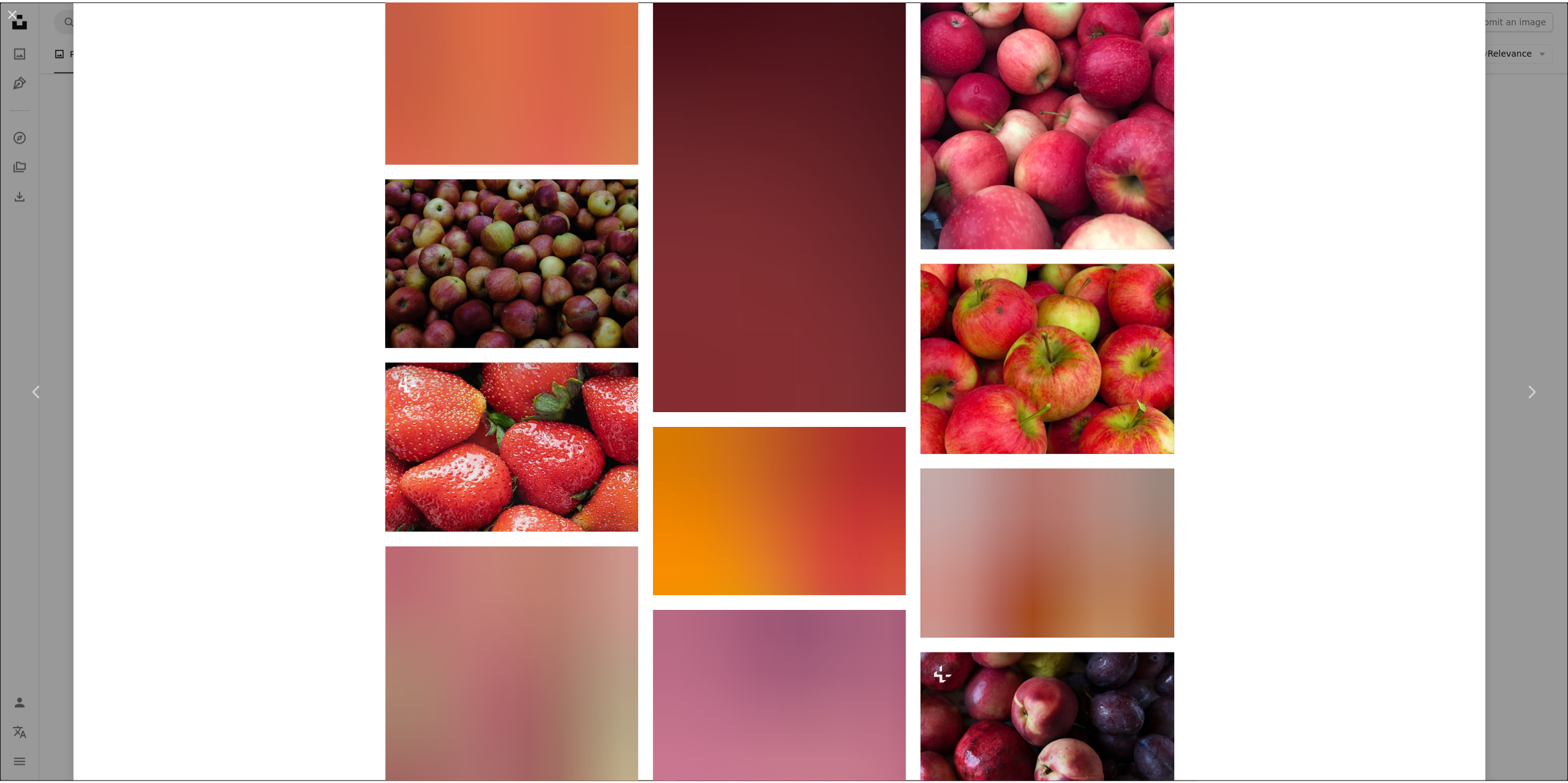
scroll to position [7668, 0]
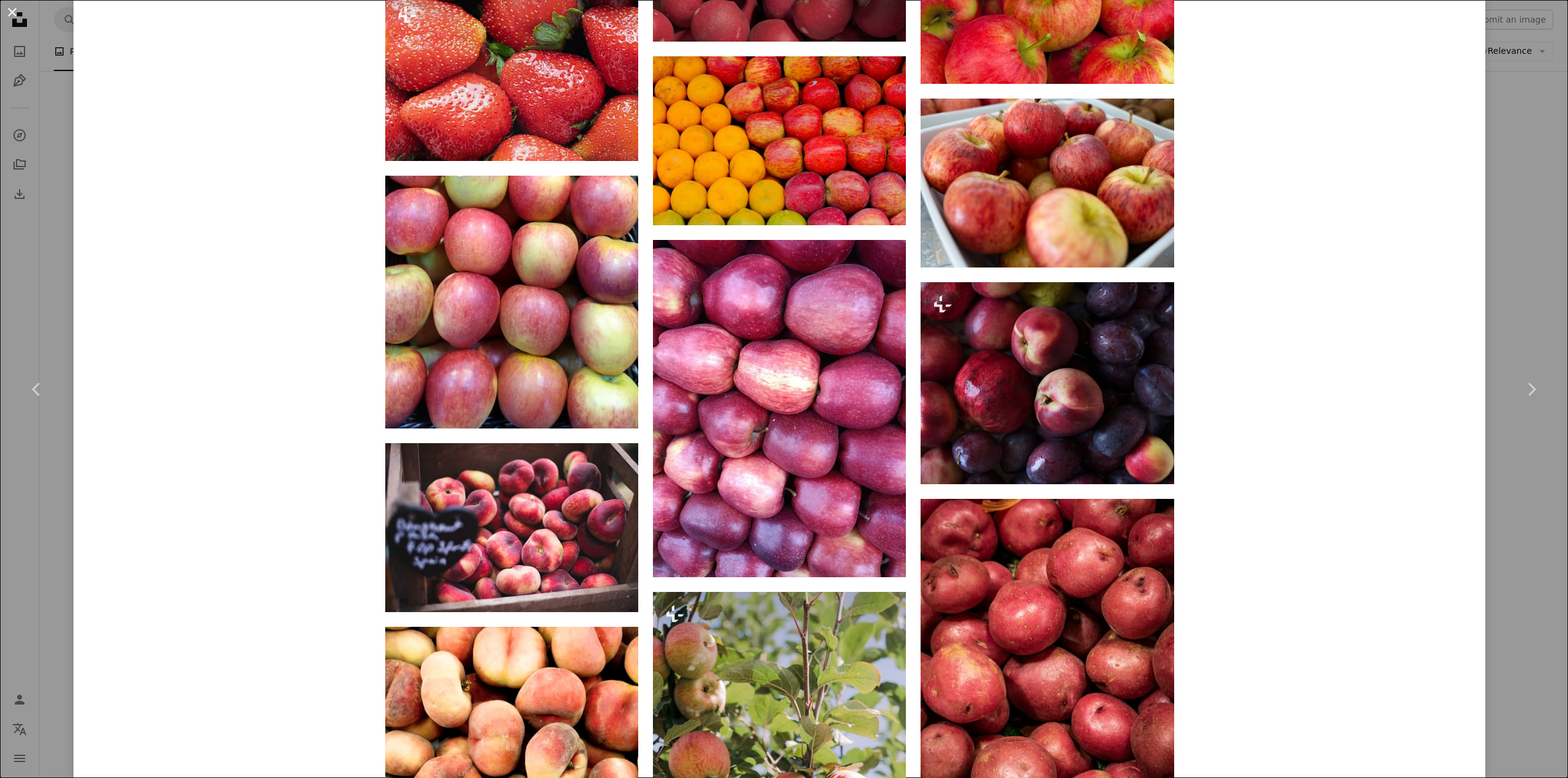
click at [13, 9] on button "An X shape" at bounding box center [12, 12] width 15 height 15
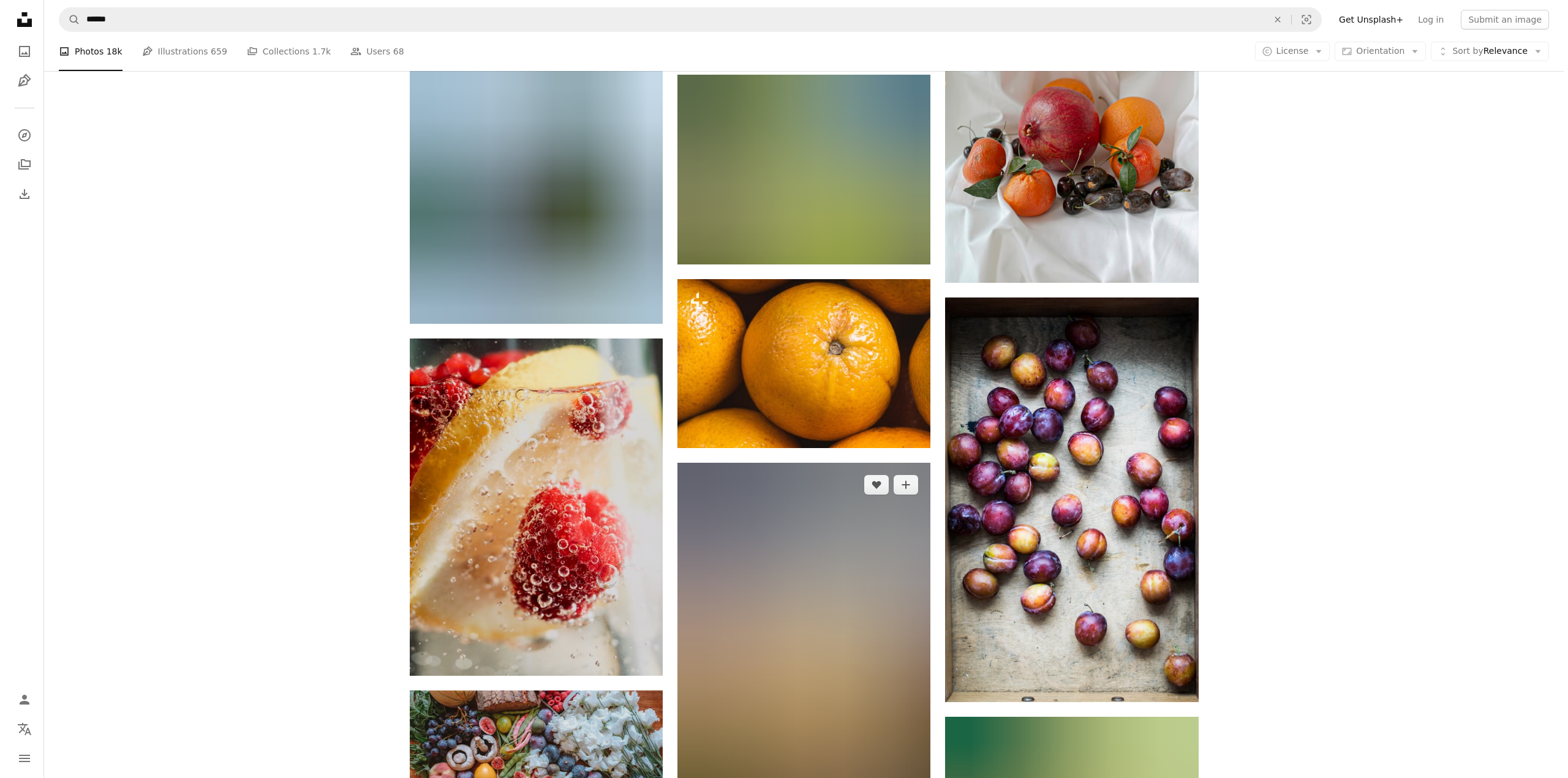
scroll to position [31532, 0]
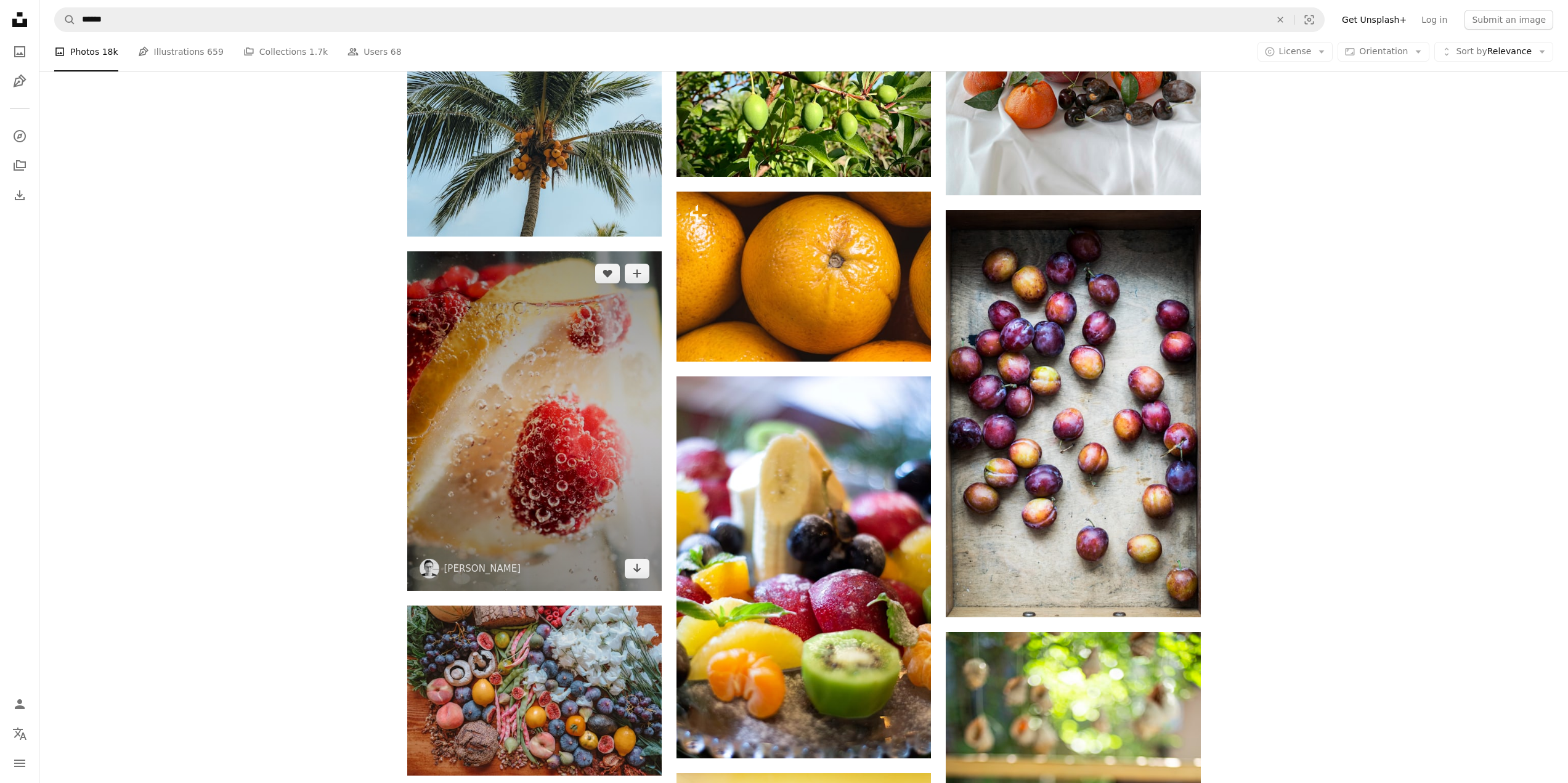
click at [499, 441] on img at bounding box center [535, 421] width 254 height 340
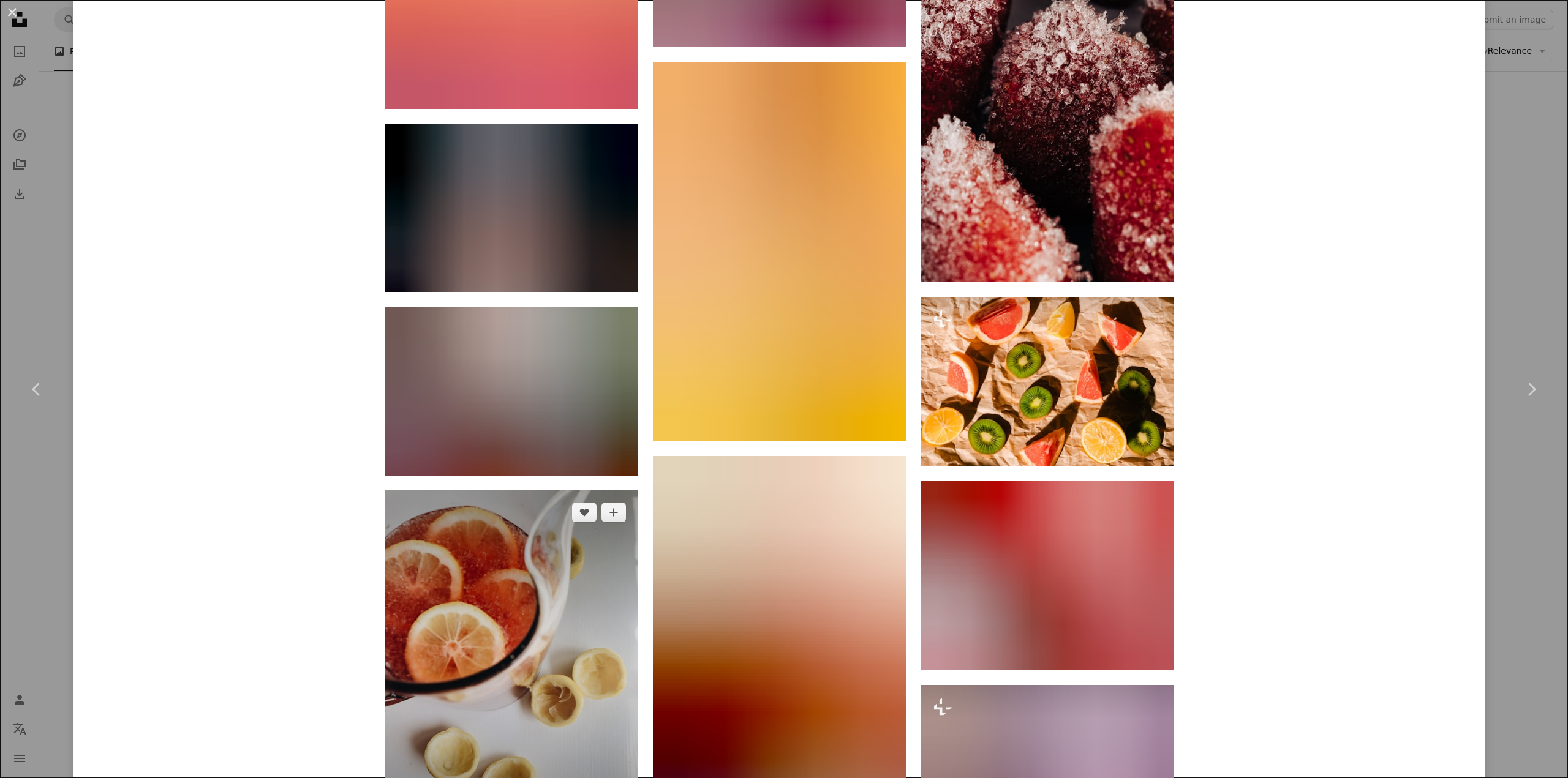
scroll to position [5597, 0]
